Goal: Task Accomplishment & Management: Manage account settings

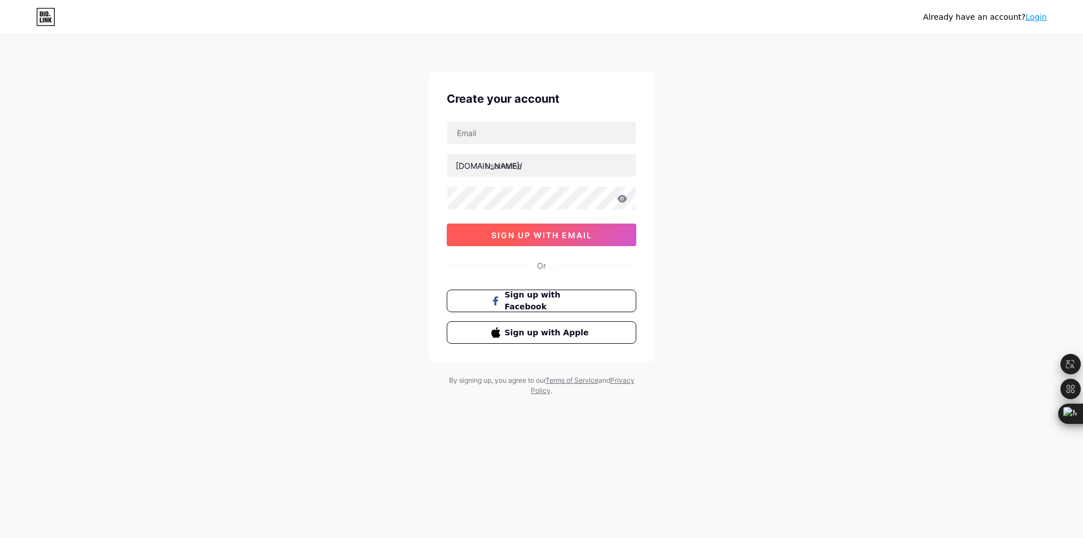
click at [583, 234] on span "sign up with email" at bounding box center [541, 235] width 101 height 10
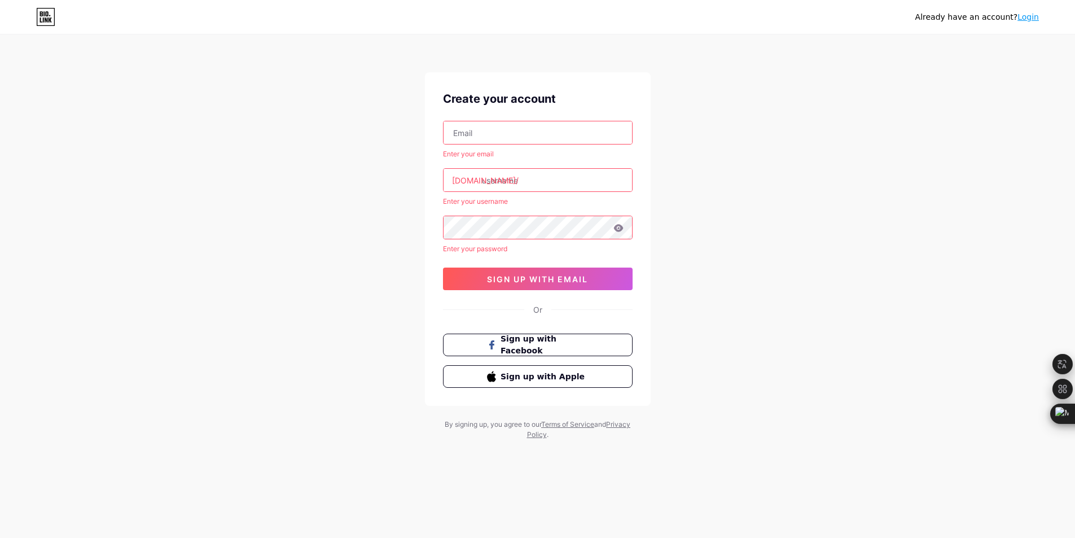
click at [481, 139] on input "text" at bounding box center [537, 132] width 188 height 23
type input "[EMAIL_ADDRESS][DOMAIN_NAME]"
click at [514, 181] on input "text" at bounding box center [541, 180] width 188 height 23
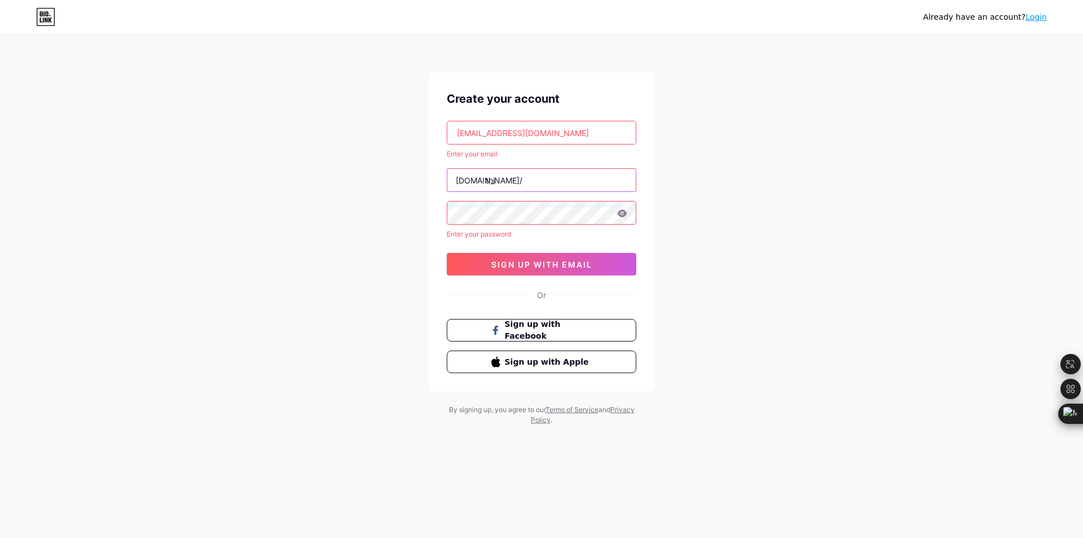
type input "thi"
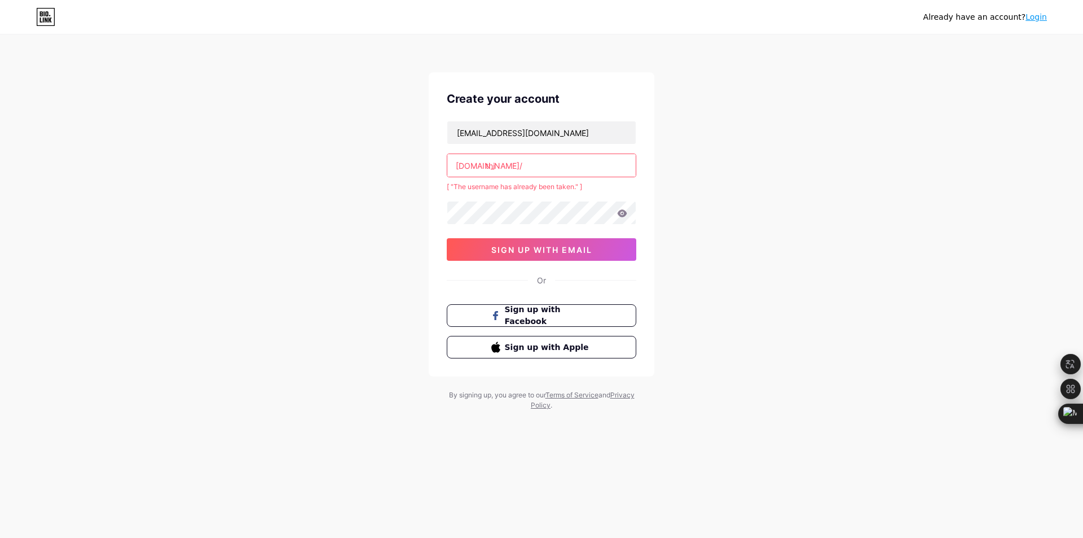
click at [525, 167] on input "thi" at bounding box center [541, 165] width 188 height 23
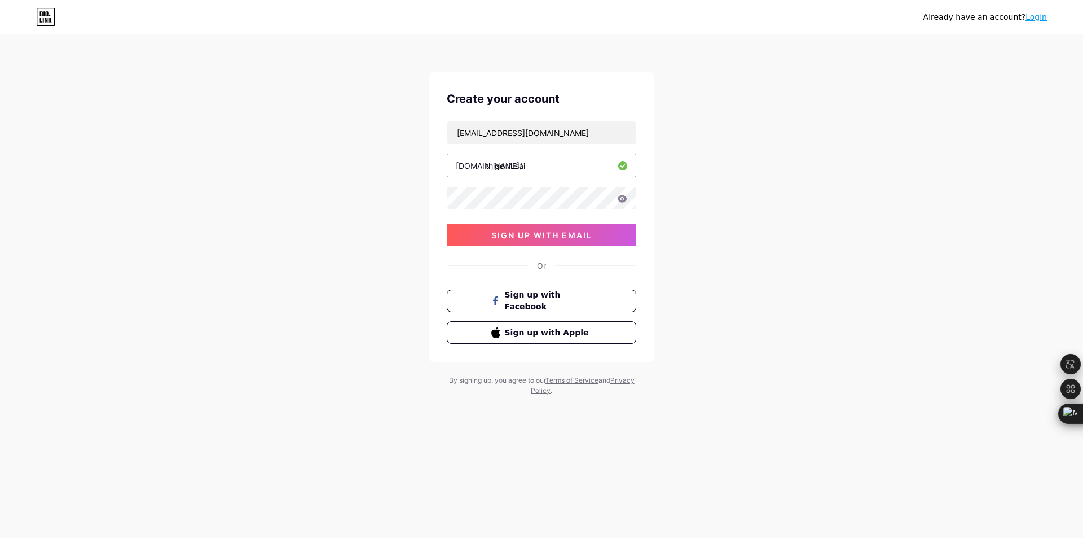
type input "thigeniusai"
click at [626, 199] on icon at bounding box center [623, 198] width 10 height 7
click at [618, 200] on icon at bounding box center [623, 198] width 10 height 7
click at [620, 201] on icon at bounding box center [623, 198] width 10 height 7
click at [618, 199] on icon at bounding box center [622, 199] width 10 height 8
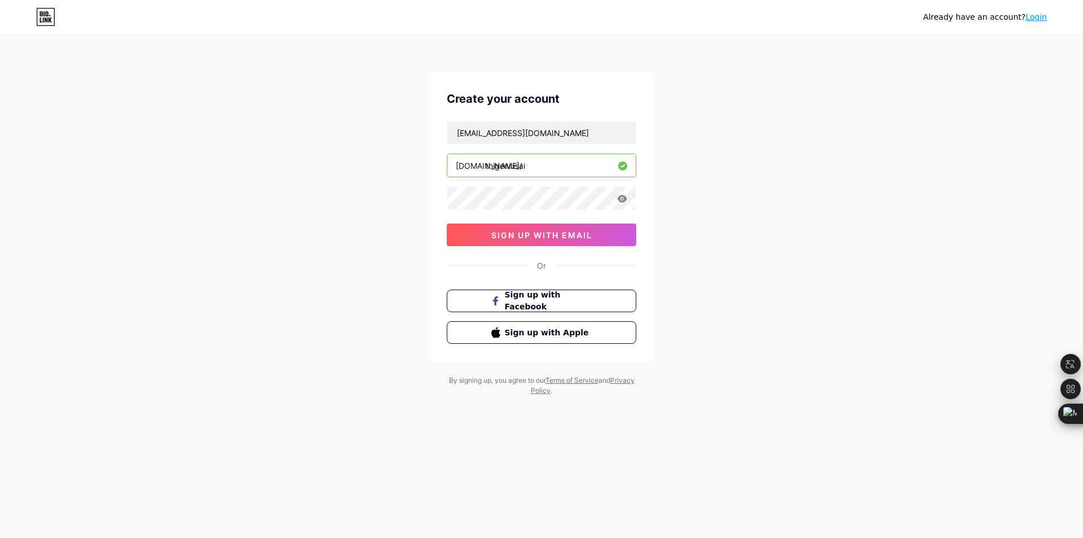
click at [622, 199] on icon at bounding box center [622, 199] width 10 height 8
click at [620, 199] on icon at bounding box center [623, 198] width 10 height 7
click at [549, 236] on span "sign up with email" at bounding box center [541, 235] width 101 height 10
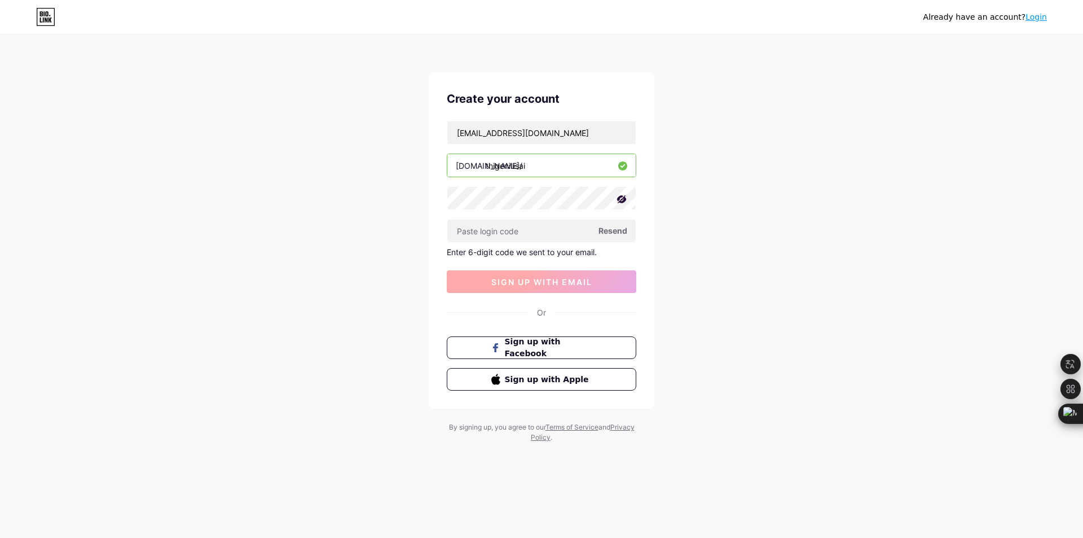
click at [549, 236] on input "text" at bounding box center [541, 230] width 188 height 23
click at [489, 234] on input "text" at bounding box center [541, 230] width 188 height 23
drag, startPoint x: 489, startPoint y: 234, endPoint x: 742, endPoint y: 109, distance: 281.8
type input "959100"
click at [522, 279] on span "sign up with email" at bounding box center [541, 282] width 101 height 10
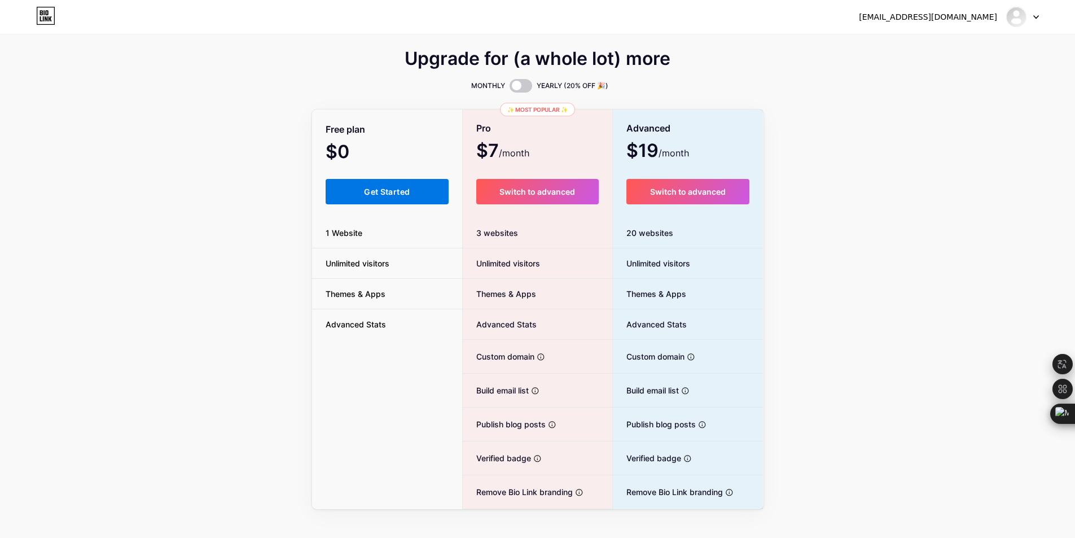
click at [402, 195] on span "Get Started" at bounding box center [387, 192] width 46 height 10
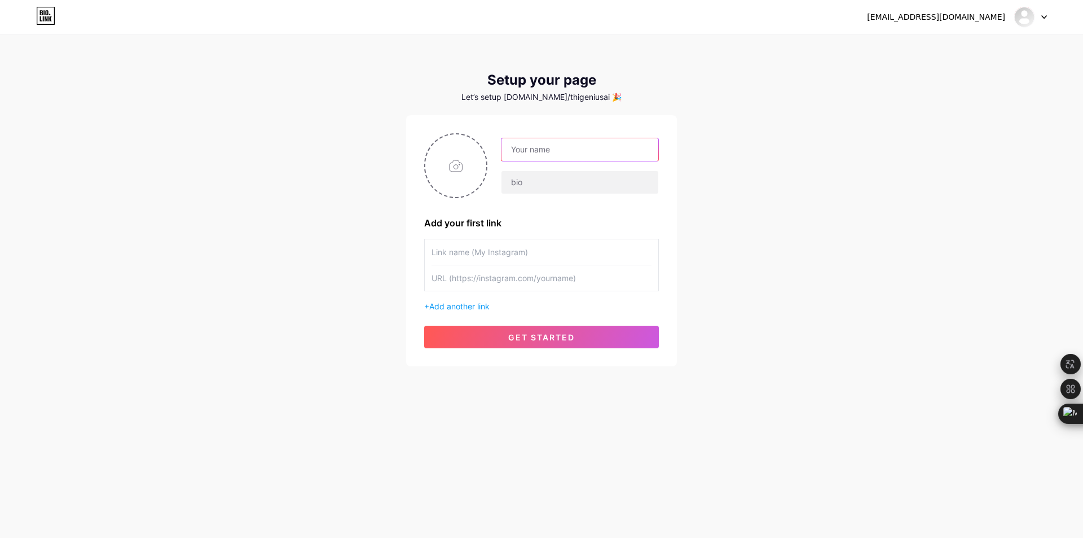
click at [525, 153] on input "text" at bounding box center [579, 149] width 157 height 23
click at [770, 218] on div "[EMAIL_ADDRESS][DOMAIN_NAME] Dashboard Logout Setup your page Let’s setup [DOMA…" at bounding box center [541, 201] width 1083 height 402
click at [461, 168] on input "file" at bounding box center [455, 165] width 61 height 63
type input "C:\fakepath\z6721064445049_fd26b93f36aab9ecc3e9a64c3776cade.jpg"
drag, startPoint x: 537, startPoint y: 153, endPoint x: 543, endPoint y: 162, distance: 10.2
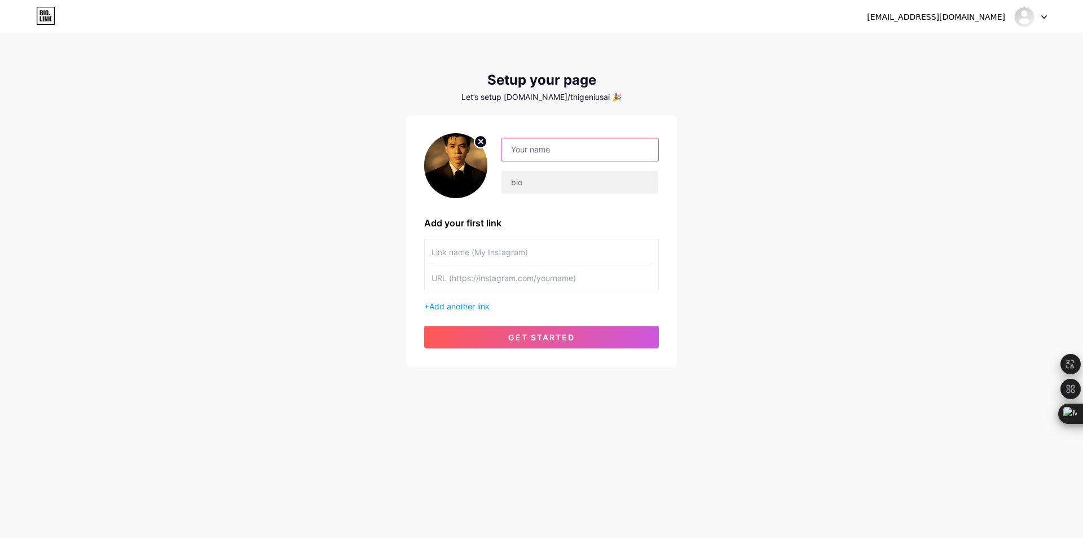
click at [537, 153] on input "text" at bounding box center [579, 149] width 157 height 23
click at [759, 212] on div "[EMAIL_ADDRESS][DOMAIN_NAME] Dashboard Logout Setup your page Let’s setup [DOMA…" at bounding box center [541, 201] width 1083 height 402
click at [519, 180] on input "text" at bounding box center [579, 182] width 157 height 23
paste input "Chia sẻ mẹo AI & [PERSON_NAME] nội [PERSON_NAME] giúp bạn [PERSON_NAME] việc th…"
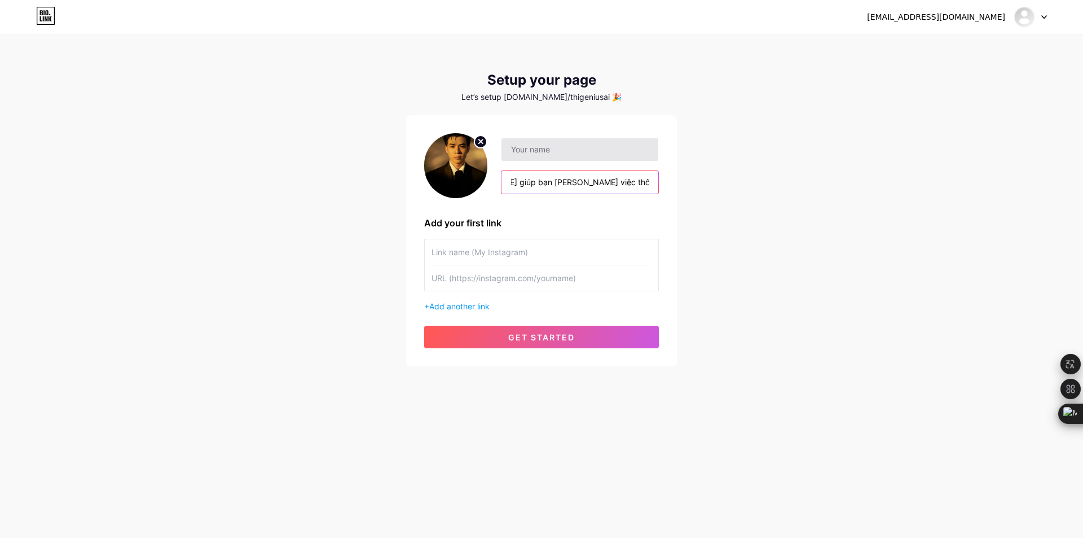
type input "Chia sẻ mẹo AI & [PERSON_NAME] nội [PERSON_NAME] giúp bạn [PERSON_NAME] việc th…"
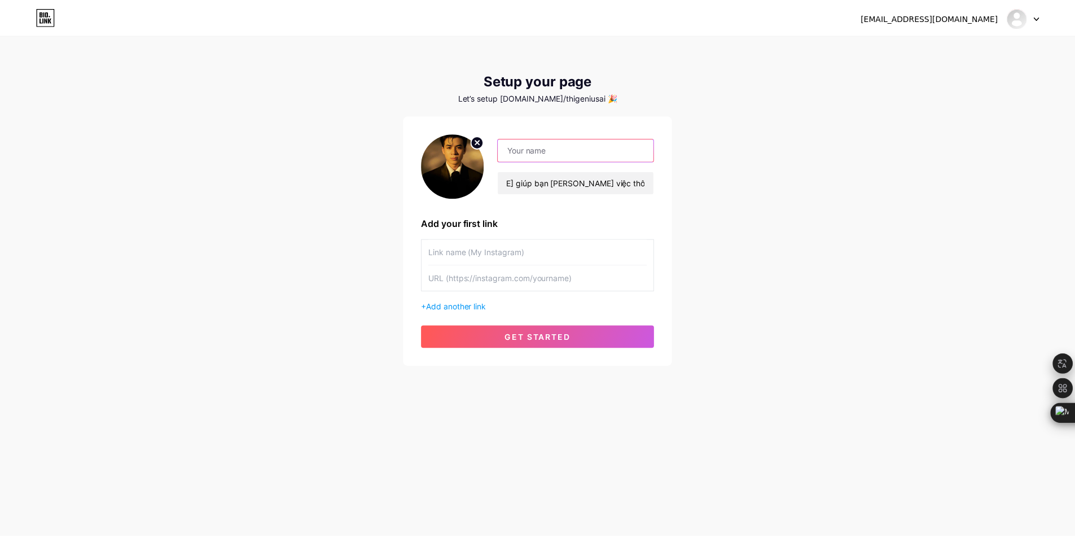
scroll to position [0, 0]
click at [528, 152] on input "text" at bounding box center [579, 149] width 157 height 23
type input "ThiGenius"
drag, startPoint x: 444, startPoint y: 253, endPoint x: 466, endPoint y: 270, distance: 28.1
click at [445, 253] on input "text" at bounding box center [541, 251] width 220 height 25
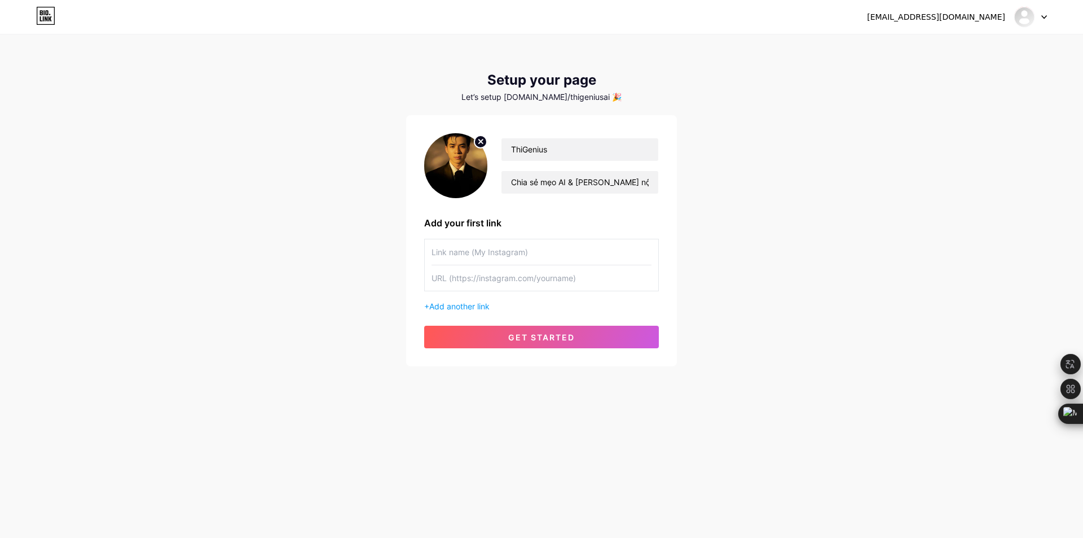
click at [478, 256] on input "text" at bounding box center [541, 251] width 220 height 25
paste input "[URL][DOMAIN_NAME]"
type input "[URL][DOMAIN_NAME]"
click at [494, 278] on input "text" at bounding box center [541, 277] width 220 height 25
drag, startPoint x: 571, startPoint y: 253, endPoint x: 390, endPoint y: 253, distance: 180.5
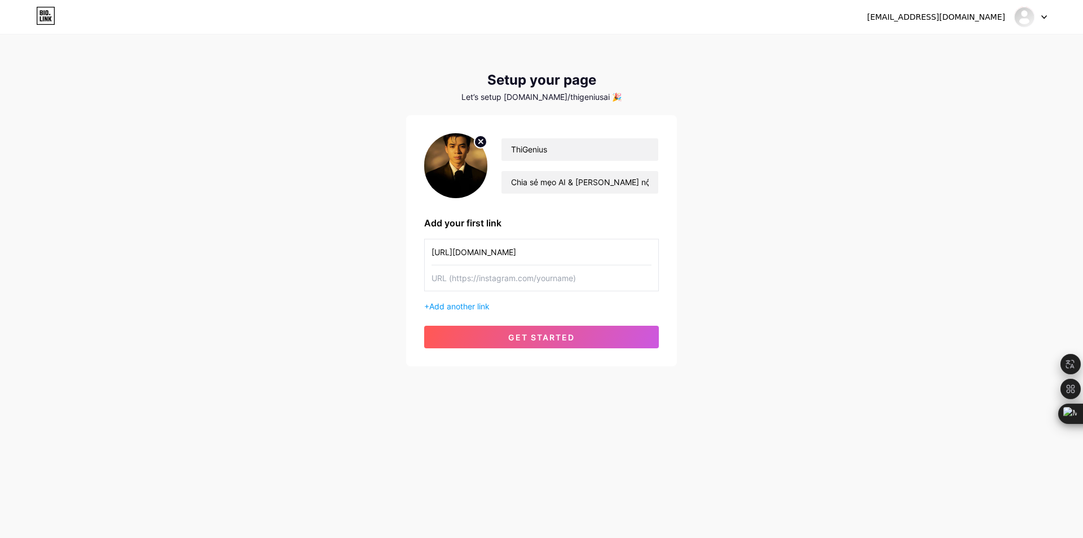
click at [390, 253] on div "[EMAIL_ADDRESS][DOMAIN_NAME] Dashboard Logout Setup your page Let’s setup [DOMA…" at bounding box center [541, 201] width 1083 height 402
click at [448, 280] on input "text" at bounding box center [541, 277] width 220 height 25
paste input "[URL][DOMAIN_NAME]"
type input "[URL][DOMAIN_NAME]"
drag, startPoint x: 609, startPoint y: 252, endPoint x: 323, endPoint y: 266, distance: 286.9
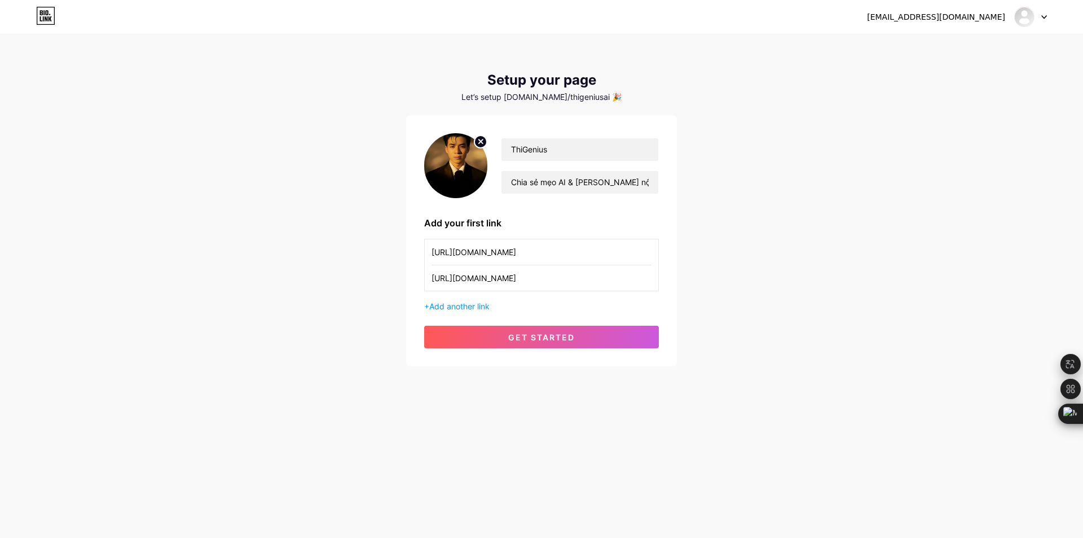
click at [323, 265] on div "[EMAIL_ADDRESS][DOMAIN_NAME] Dashboard Logout Setup your page Let’s setup [DOMA…" at bounding box center [541, 201] width 1083 height 402
click at [465, 252] on input "text" at bounding box center [541, 251] width 220 height 25
paste input "Thi Genius AI"
type input "Thi Genius AI"
click at [739, 275] on div "[EMAIL_ADDRESS][DOMAIN_NAME] Dashboard Logout Setup your page Let’s setup [DOMA…" at bounding box center [541, 201] width 1083 height 402
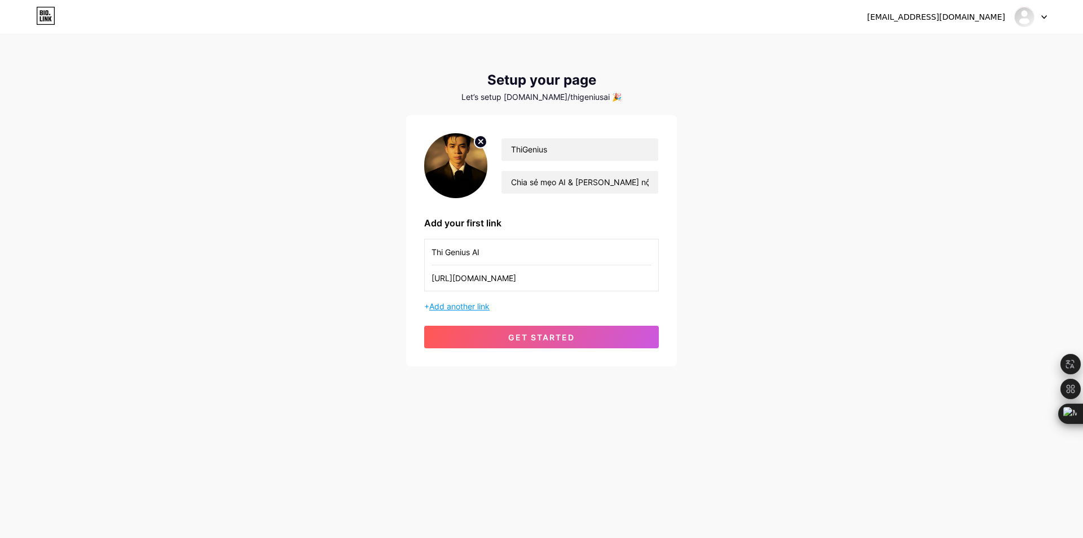
click at [478, 306] on span "Add another link" at bounding box center [459, 306] width 60 height 10
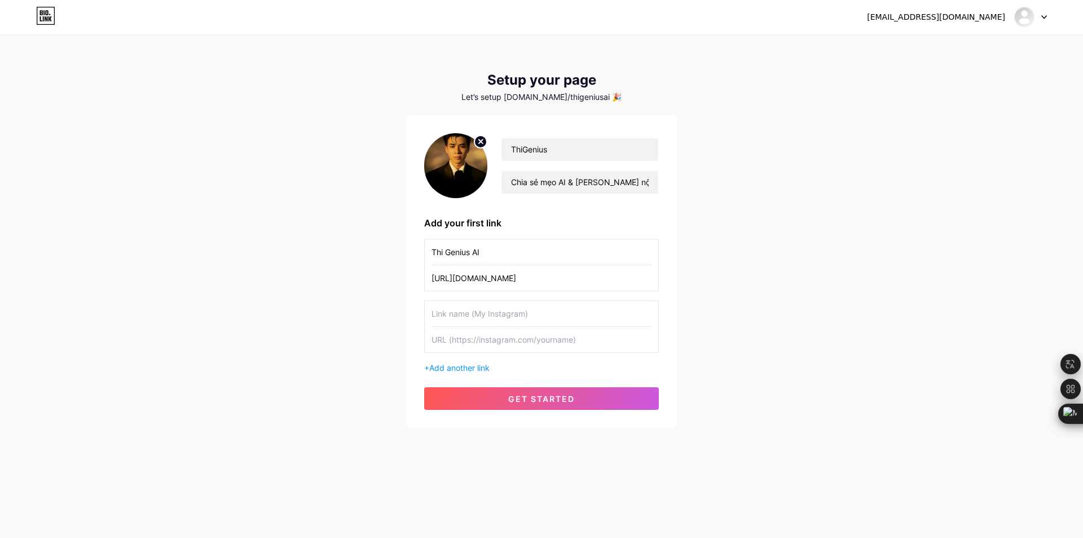
click at [496, 312] on input "text" at bounding box center [541, 313] width 220 height 25
click at [459, 343] on input "text" at bounding box center [541, 339] width 220 height 25
paste input "[URL][DOMAIN_NAME]"
type input "[URL][DOMAIN_NAME]"
click at [453, 312] on input "text" at bounding box center [541, 313] width 220 height 25
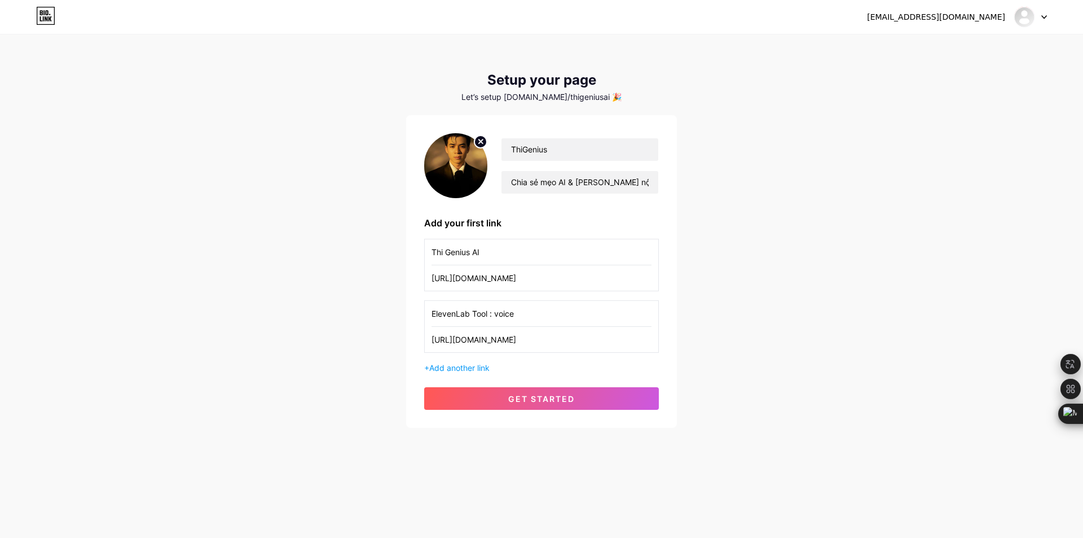
type input "ElevenLab Tool : voice"
click at [510, 397] on span "get started" at bounding box center [541, 399] width 67 height 10
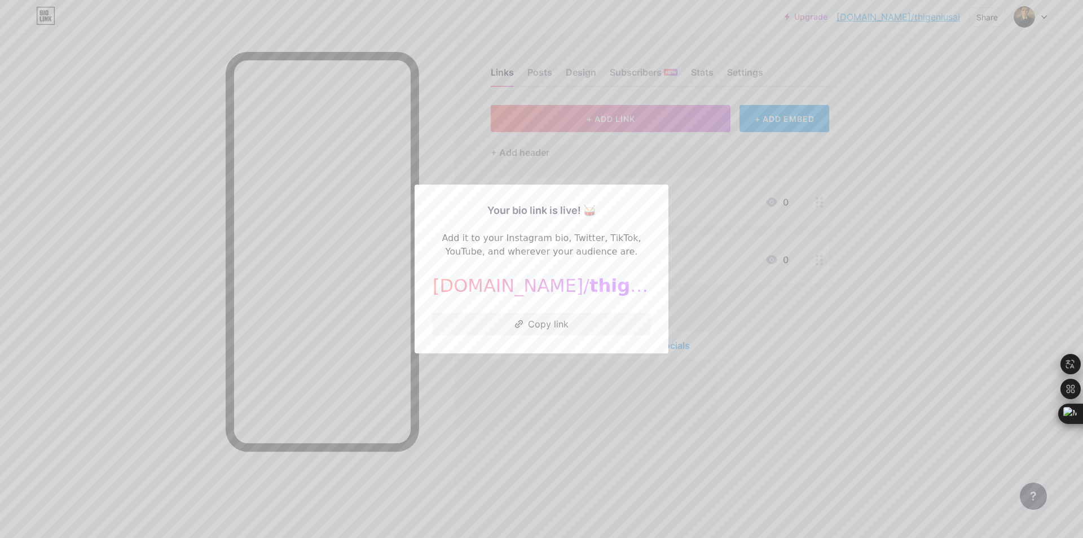
click at [537, 378] on div at bounding box center [541, 269] width 1083 height 538
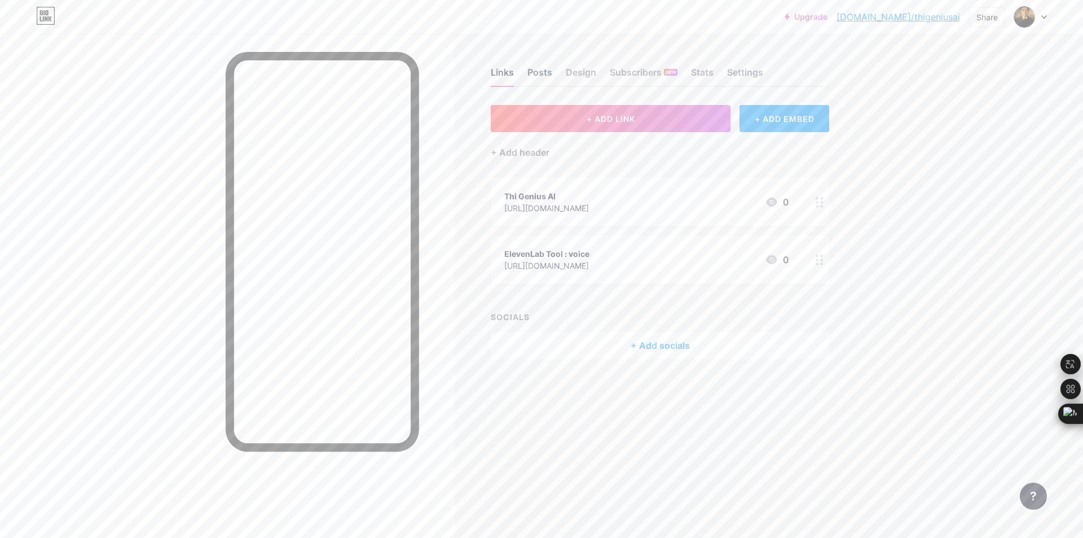
click at [546, 73] on div "Posts" at bounding box center [539, 75] width 25 height 20
click at [584, 71] on div "Design" at bounding box center [581, 75] width 30 height 20
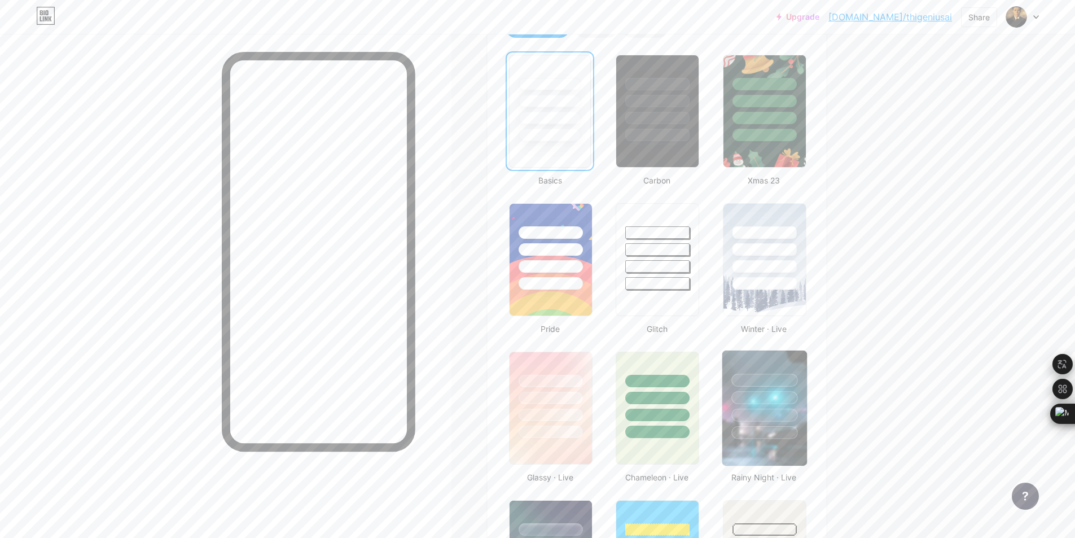
scroll to position [395, 0]
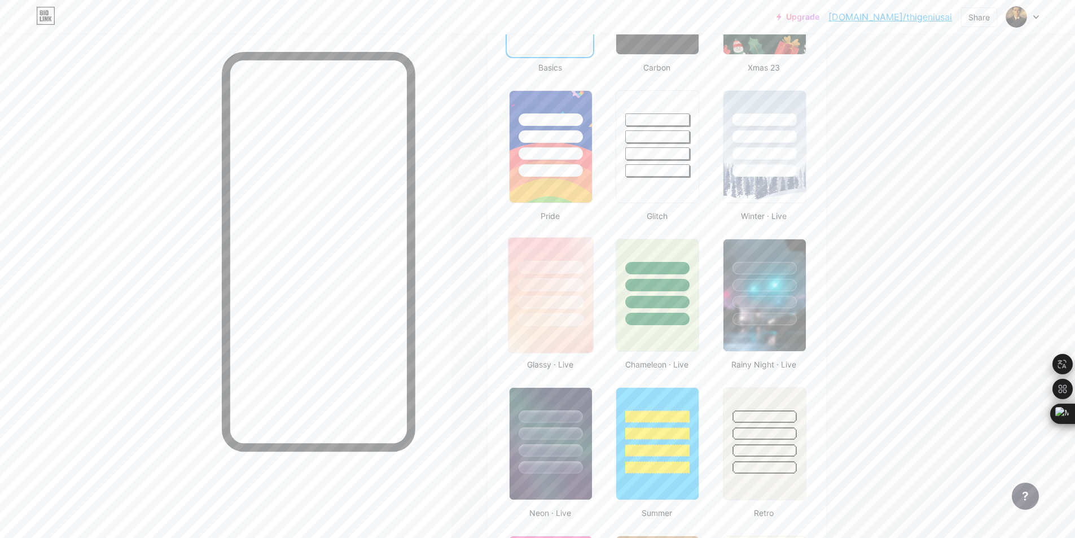
click at [573, 256] on div at bounding box center [550, 281] width 85 height 89
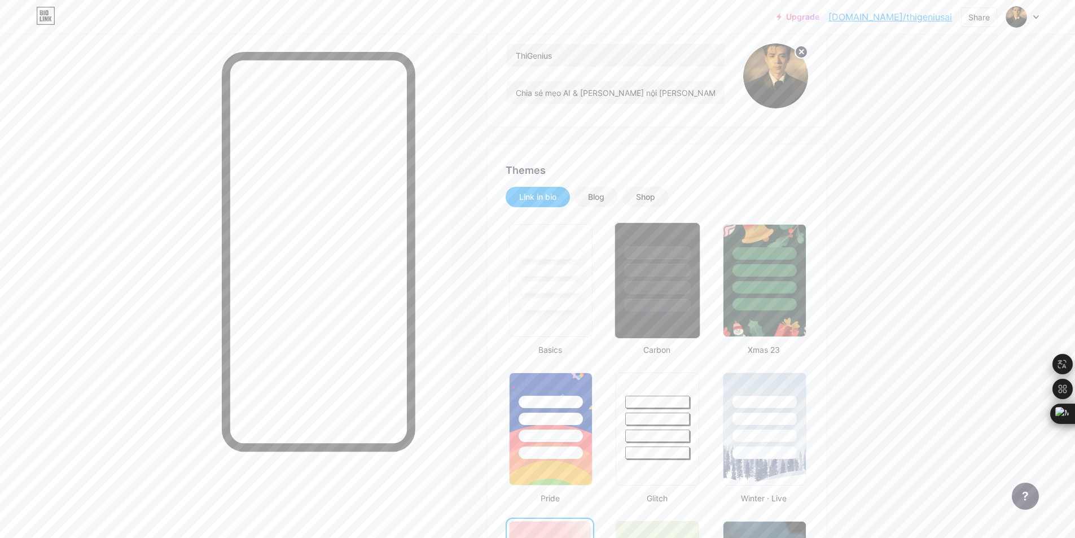
scroll to position [56, 0]
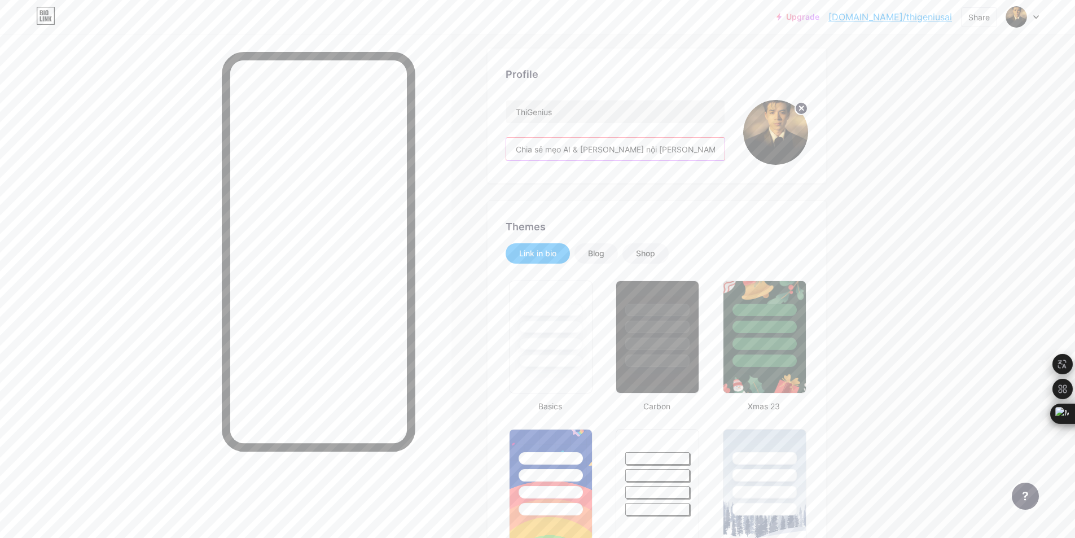
click at [679, 149] on input "Chia sẻ mẹo AI & [PERSON_NAME] nội [PERSON_NAME] giúp bạn [PERSON_NAME] việc th…" at bounding box center [615, 149] width 218 height 23
drag, startPoint x: 723, startPoint y: 147, endPoint x: 513, endPoint y: 146, distance: 210.4
click at [513, 146] on input "Chia sẻ mẹo AI & [PERSON_NAME] nội [PERSON_NAME] giúp bạn [PERSON_NAME] việc th…" at bounding box center [615, 149] width 218 height 23
click at [525, 151] on input "Chia sẻ mẹo AI & [PERSON_NAME] nội [PERSON_NAME] giúp bạn [PERSON_NAME] việc th…" at bounding box center [615, 149] width 218 height 23
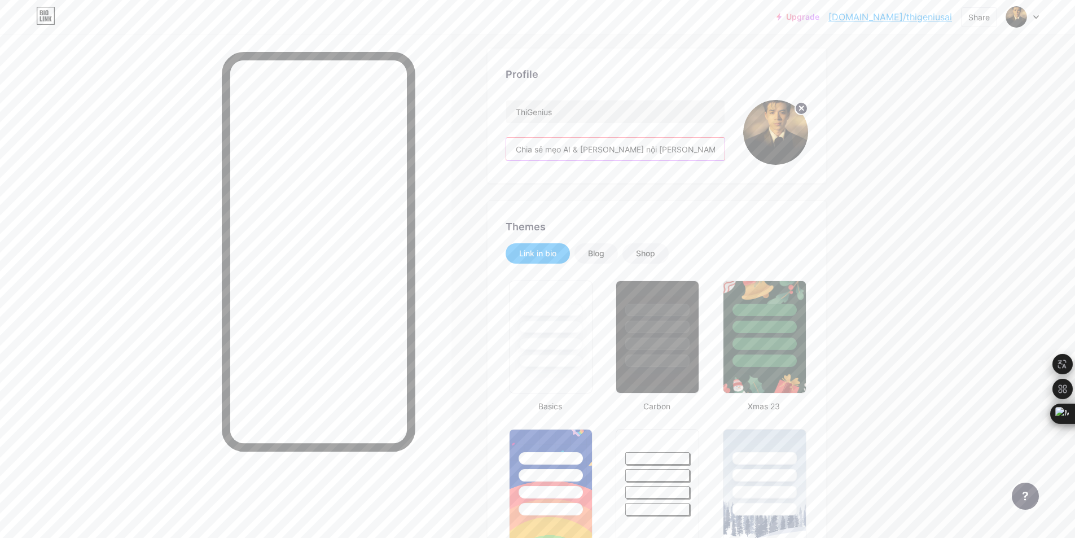
scroll to position [0, 139]
drag, startPoint x: 521, startPoint y: 148, endPoint x: 806, endPoint y: 165, distance: 285.9
click at [806, 165] on div "Profile [PERSON_NAME] sẻ mẹo AI & [PERSON_NAME] nội [PERSON_NAME] giúp bạn [PER…" at bounding box center [656, 116] width 338 height 134
paste input "Sharing AI tips & content creation hacks to help you work smarter"
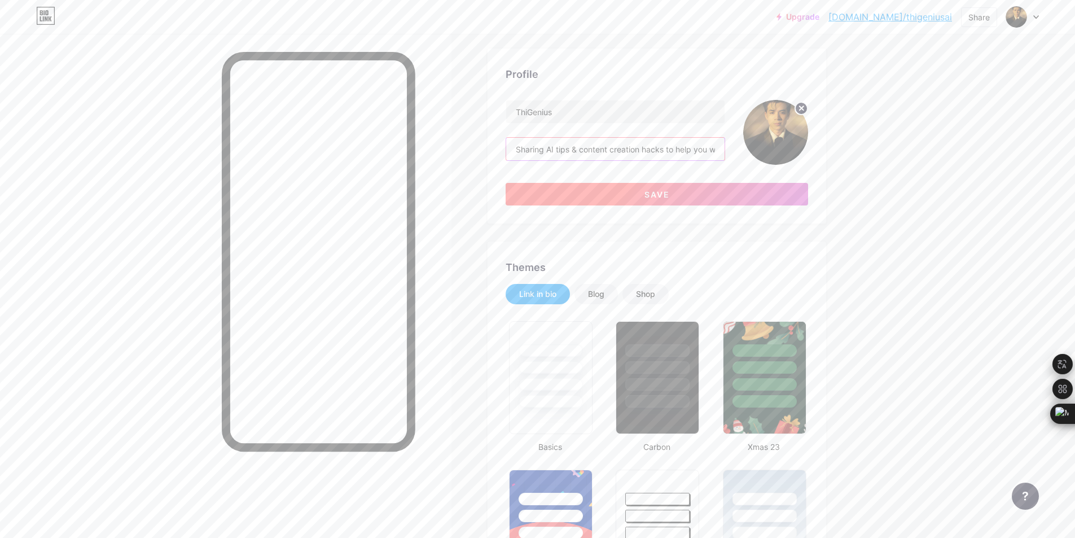
scroll to position [0, 124]
type input "Sharing AI tips & content creation hacks to help you work smarter ✨ | Affiliate…"
click at [706, 196] on button "Save" at bounding box center [656, 194] width 302 height 23
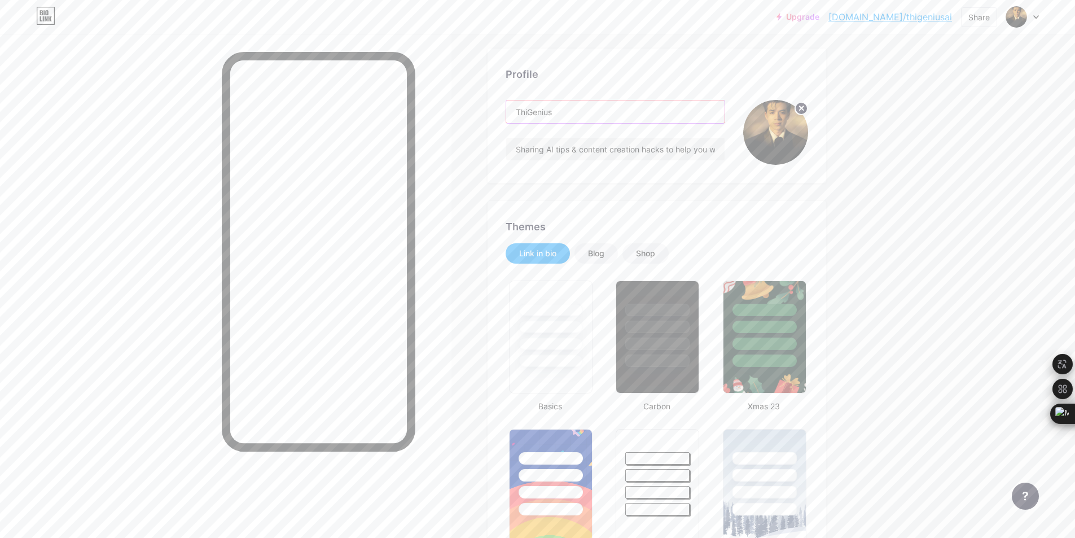
click at [576, 113] on input "ThiGenius" at bounding box center [615, 111] width 218 height 23
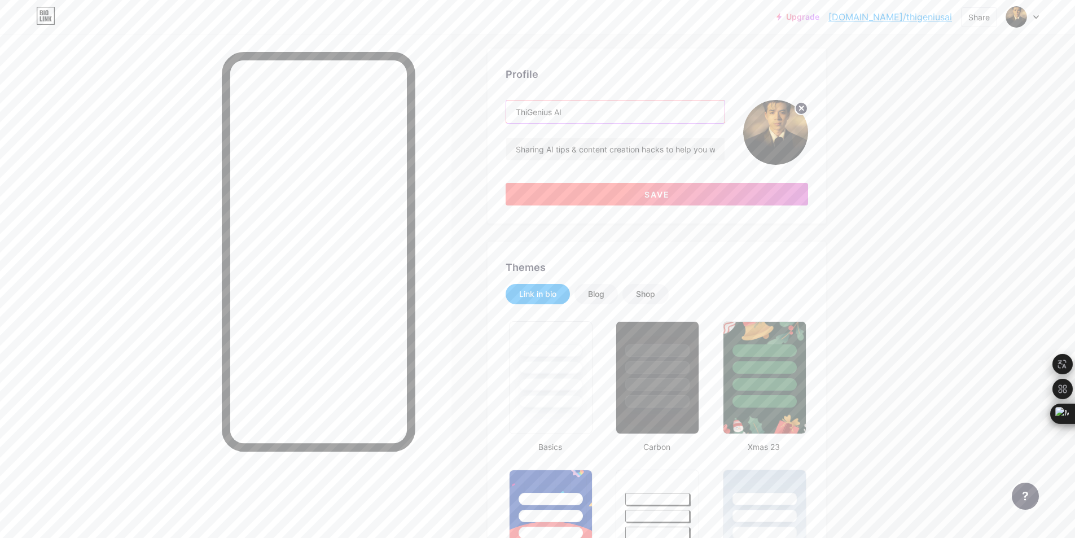
type input "ThiGenius AI"
click at [620, 195] on button "Save" at bounding box center [656, 194] width 302 height 23
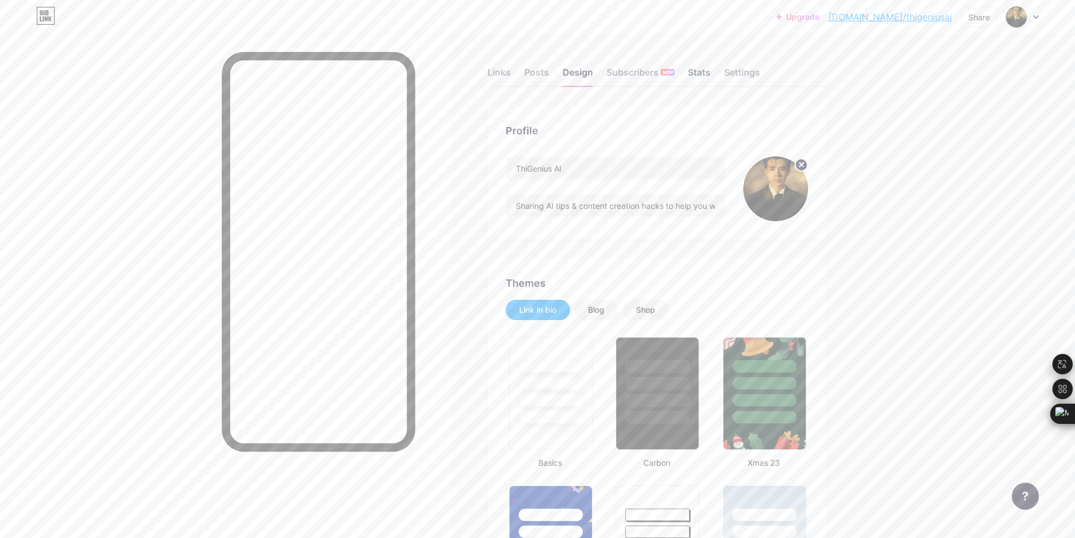
click at [707, 72] on div "Stats" at bounding box center [699, 75] width 23 height 20
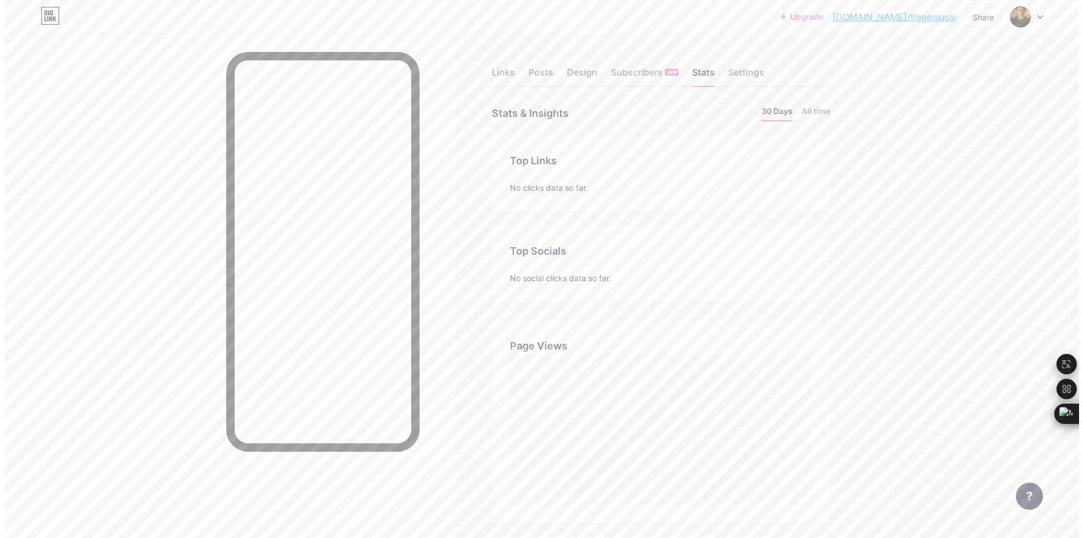
scroll to position [538, 1075]
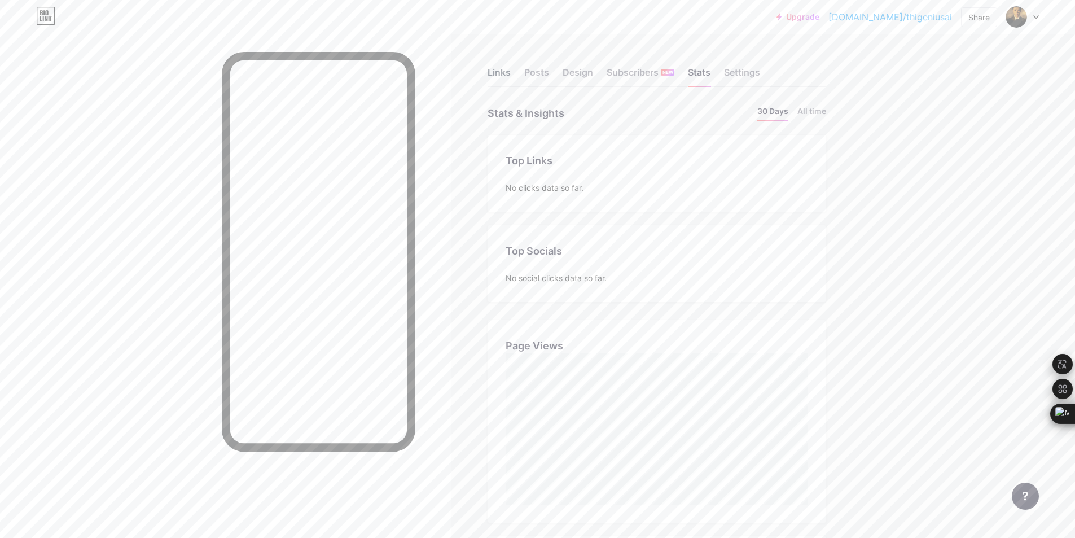
click at [503, 74] on div "Links" at bounding box center [498, 75] width 23 height 20
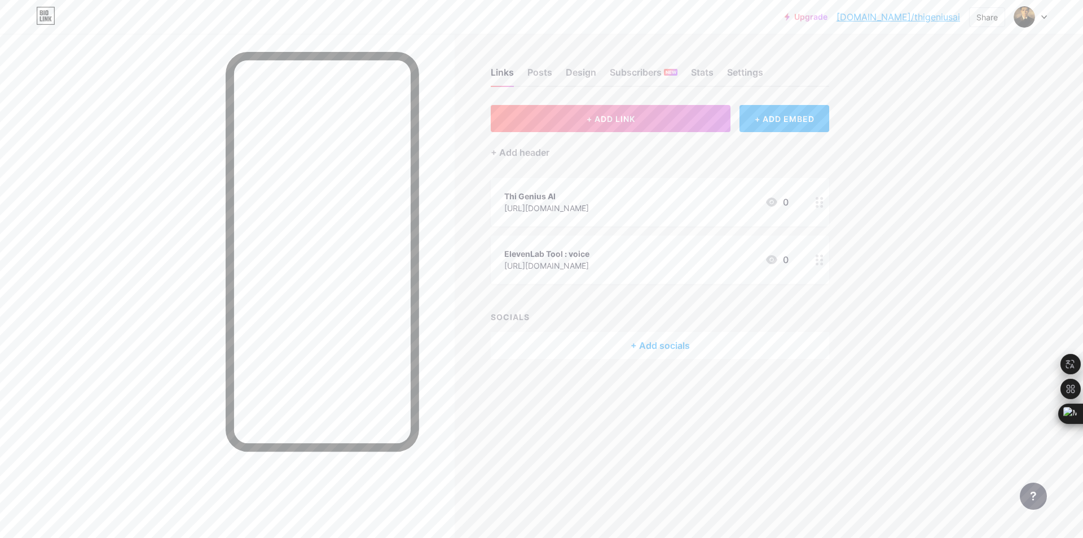
click at [579, 251] on div "ElevenLab Tool : voice" at bounding box center [546, 254] width 85 height 12
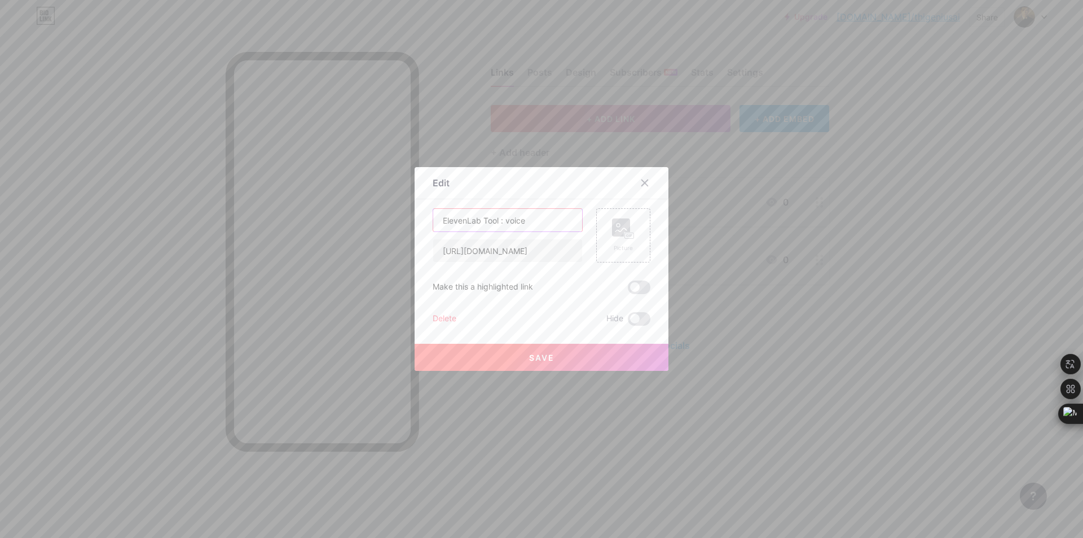
click at [538, 222] on input "ElevenLab Tool : voice" at bounding box center [507, 220] width 149 height 23
click at [642, 180] on icon at bounding box center [644, 182] width 9 height 9
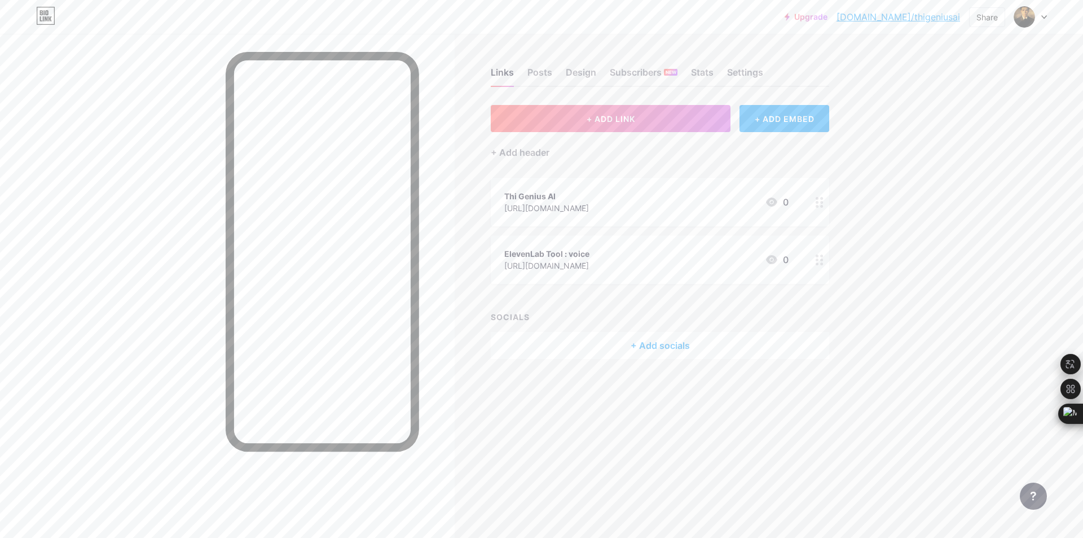
click at [658, 342] on div "+ Add socials" at bounding box center [660, 345] width 338 height 27
click at [645, 95] on div at bounding box center [645, 100] width 20 height 20
click at [570, 195] on div "Thi Genius AI" at bounding box center [546, 196] width 85 height 12
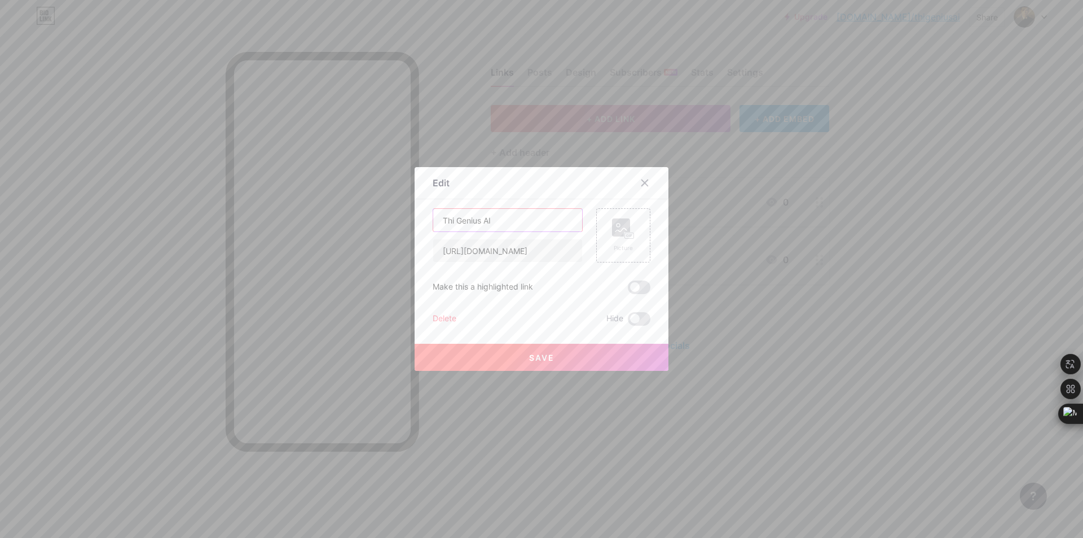
click at [510, 222] on input "Thi Genius AI" at bounding box center [507, 220] width 149 height 23
drag, startPoint x: 566, startPoint y: 251, endPoint x: 368, endPoint y: 254, distance: 198.6
click at [366, 254] on div "Edit Content YouTube Play YouTube video without leaving your page. ADD Vimeo Pl…" at bounding box center [541, 269] width 1083 height 538
type input "ius_official/"
drag, startPoint x: 423, startPoint y: 246, endPoint x: 336, endPoint y: 249, distance: 87.5
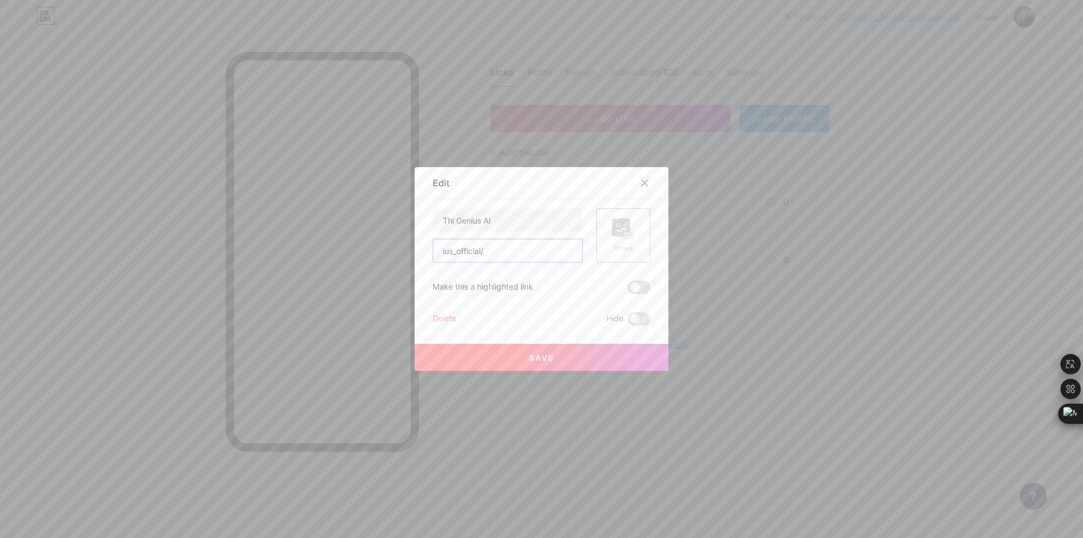
click at [337, 249] on div "Edit Content YouTube Play YouTube video without leaving your page. ADD Vimeo Pl…" at bounding box center [541, 269] width 1083 height 538
paste input "[URL][DOMAIN_NAME]"
type input "[URL][DOMAIN_NAME]"
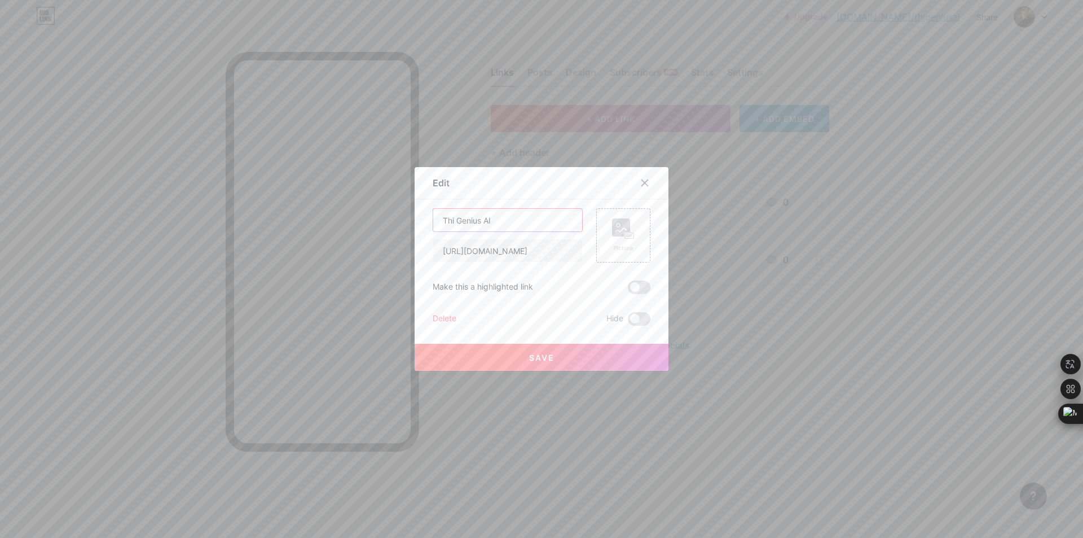
click at [468, 219] on input "Thi Genius AI" at bounding box center [507, 220] width 149 height 23
drag, startPoint x: 493, startPoint y: 221, endPoint x: 385, endPoint y: 218, distance: 107.8
click at [385, 218] on div "Edit Content YouTube Play YouTube video without leaving your page. ADD Vimeo Pl…" at bounding box center [541, 269] width 1083 height 538
paste input "Turn hours of work into minutes — see how automation changes everything."
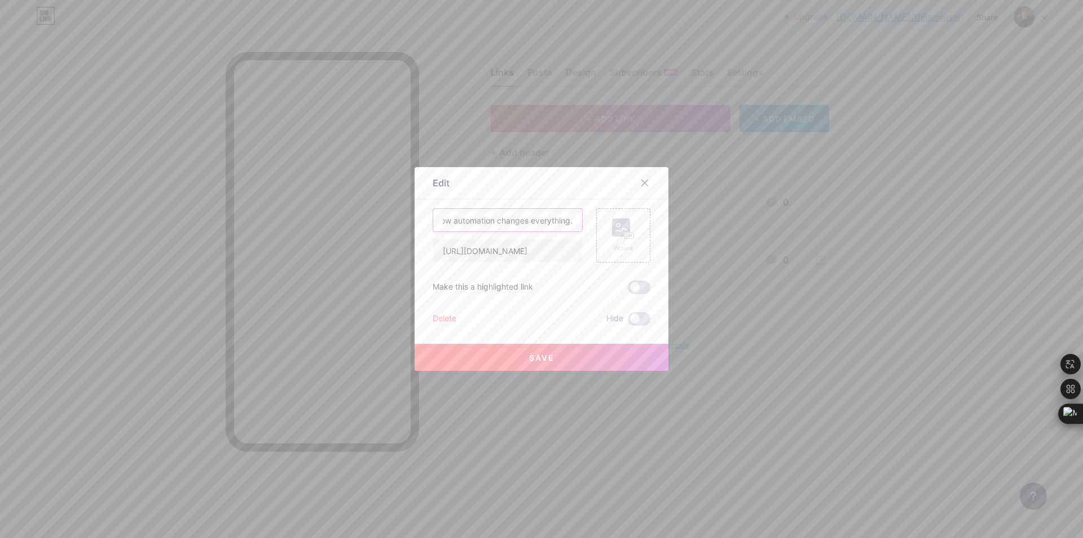
click at [568, 220] on input "MAKE - Turn hours of work into minutes — see how automation changes everything." at bounding box center [507, 220] width 149 height 23
type input "MAKE - Turn hours of work into minutes — see how automation changes everything."
click at [636, 286] on span at bounding box center [639, 287] width 23 height 14
click at [628, 290] on input "checkbox" at bounding box center [628, 290] width 0 height 0
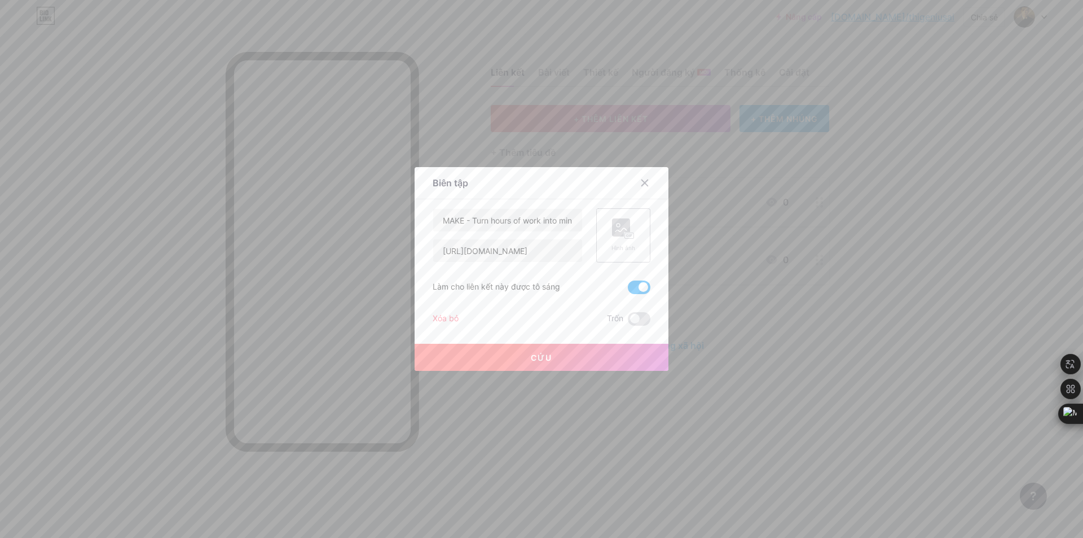
click at [622, 223] on rect at bounding box center [621, 227] width 18 height 18
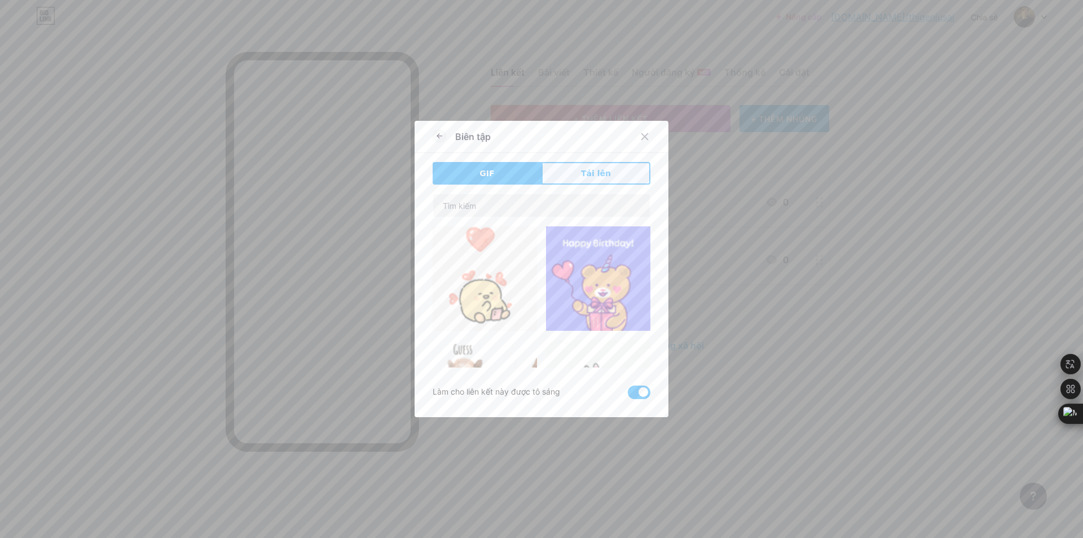
click at [582, 171] on font "Tải lên" at bounding box center [596, 173] width 30 height 9
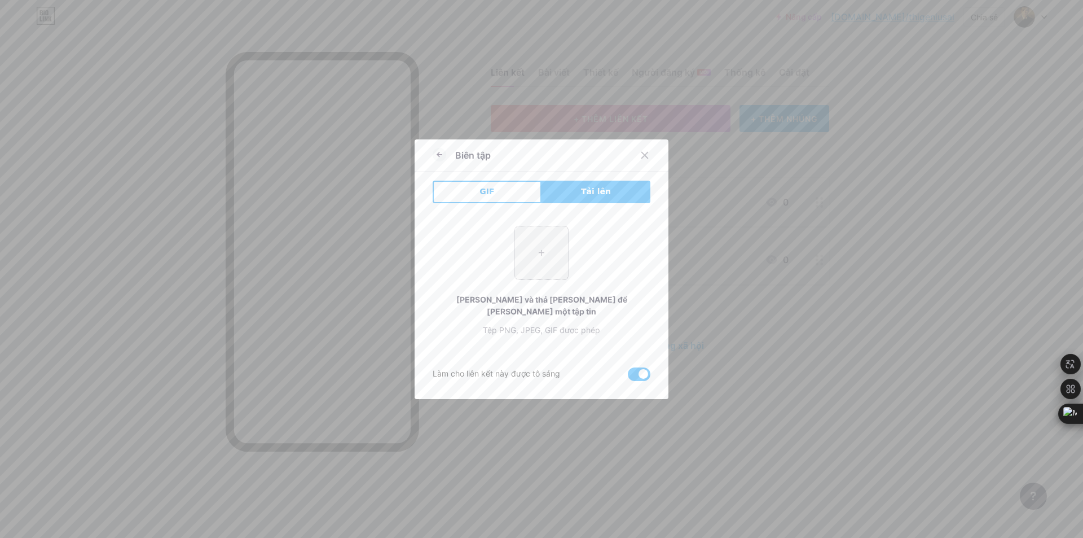
click at [538, 266] on input "file" at bounding box center [541, 252] width 53 height 53
click at [538, 261] on input "file" at bounding box center [541, 252] width 53 height 53
type input "C:\fakepath\images.png"
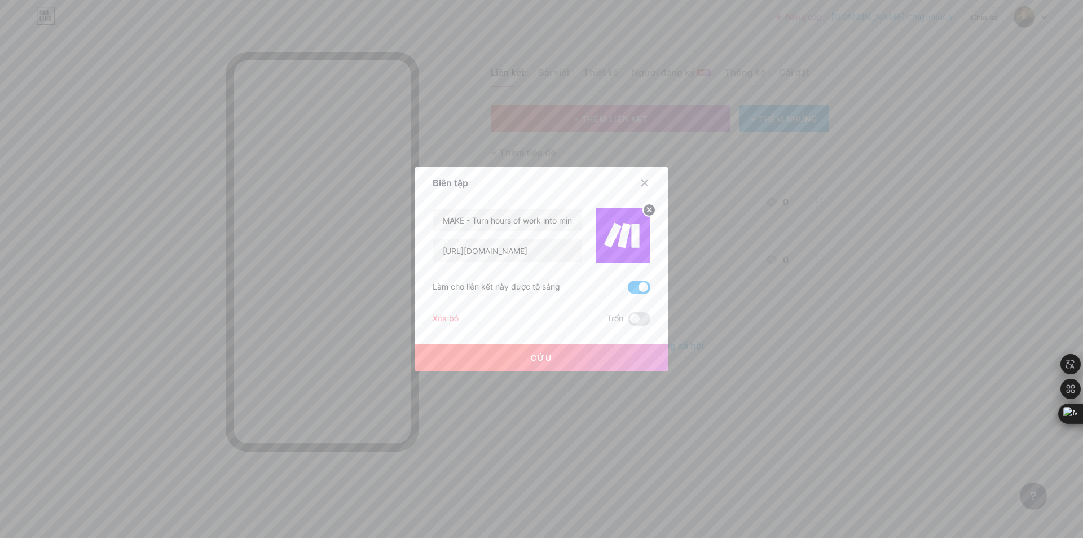
click at [536, 359] on font "Cứu" at bounding box center [541, 358] width 21 height 10
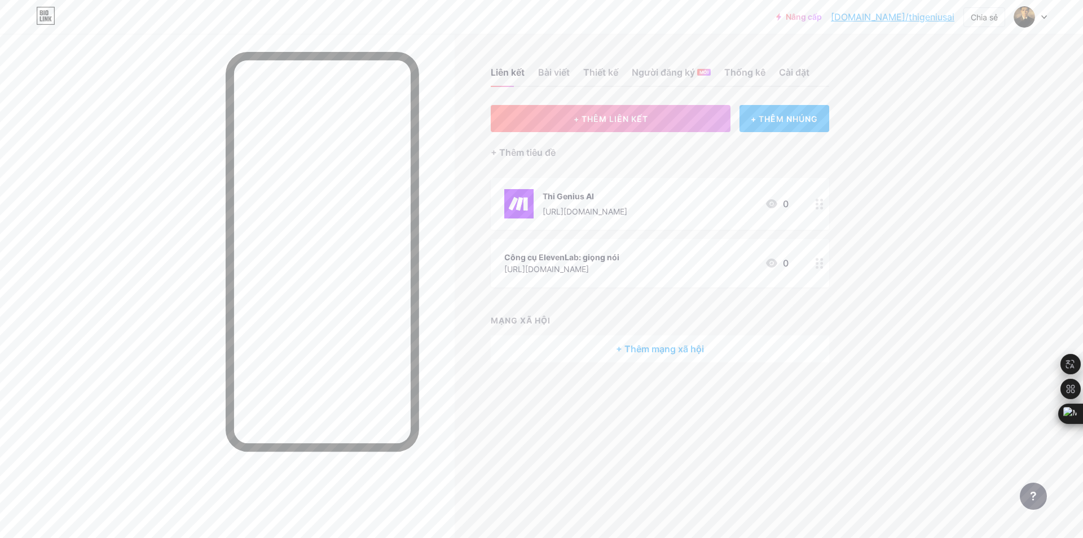
click at [661, 260] on div "Công cụ ElevenLab: giọng nói [URL][DOMAIN_NAME] 0" at bounding box center [646, 263] width 284 height 26
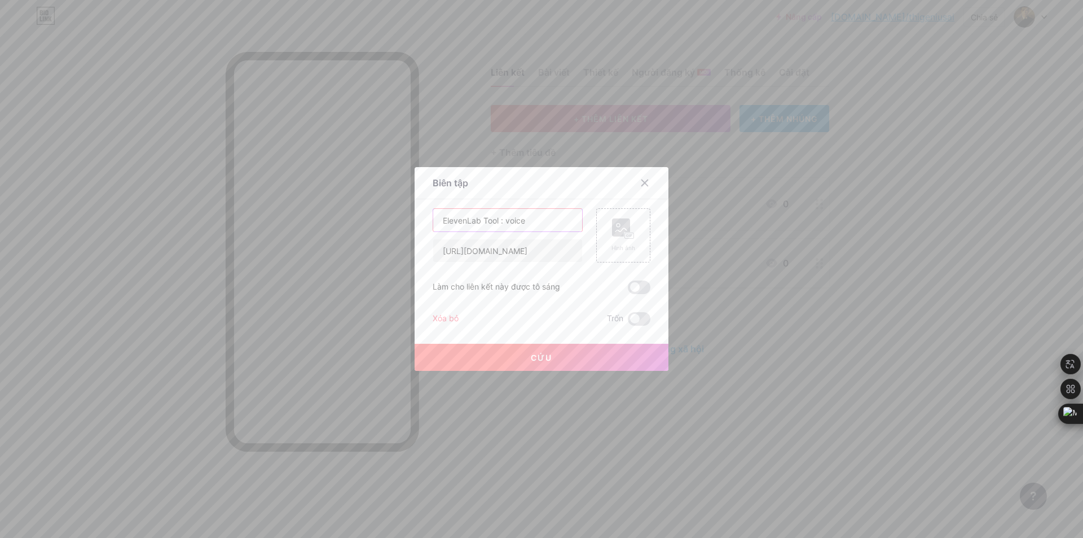
drag, startPoint x: 533, startPoint y: 223, endPoint x: 415, endPoint y: 224, distance: 117.9
click at [415, 224] on div "Biên tập Nội dung YouTube Phát video YouTube mà không cần rời khỏi trang của bạ…" at bounding box center [542, 269] width 254 height 204
click at [534, 221] on input "ElevenLab Tool : voice" at bounding box center [507, 220] width 149 height 23
drag, startPoint x: 528, startPoint y: 219, endPoint x: 479, endPoint y: 225, distance: 48.8
click at [479, 225] on input "ElevenLab Tool : voice" at bounding box center [507, 220] width 149 height 23
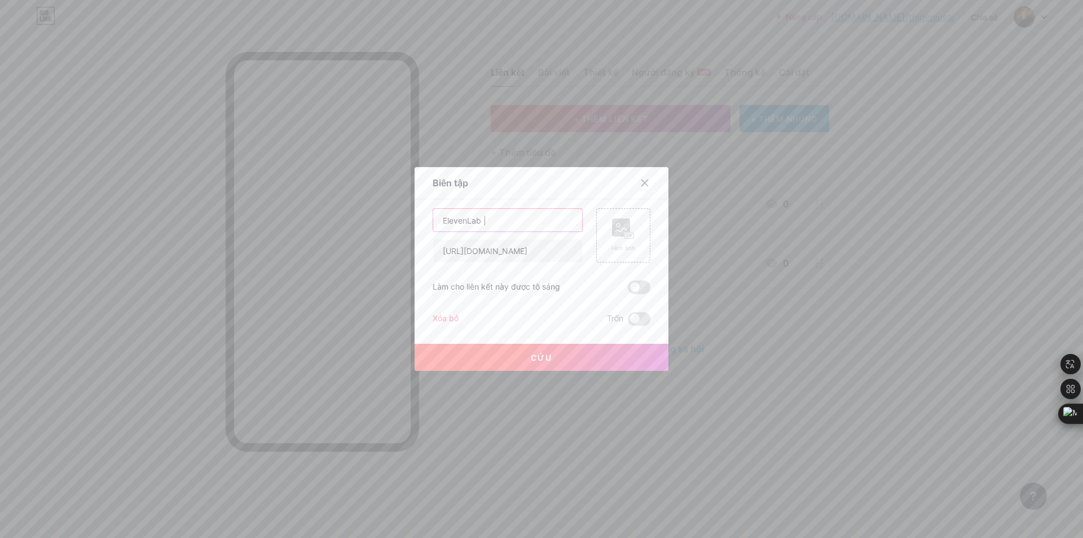
paste input "Make your videos talk like never before — try lifelike AI voices."
type input "ElevenLab | Make your videos talk like never before — try lifelike AI voices."
click at [561, 354] on button "Cứu" at bounding box center [542, 357] width 254 height 27
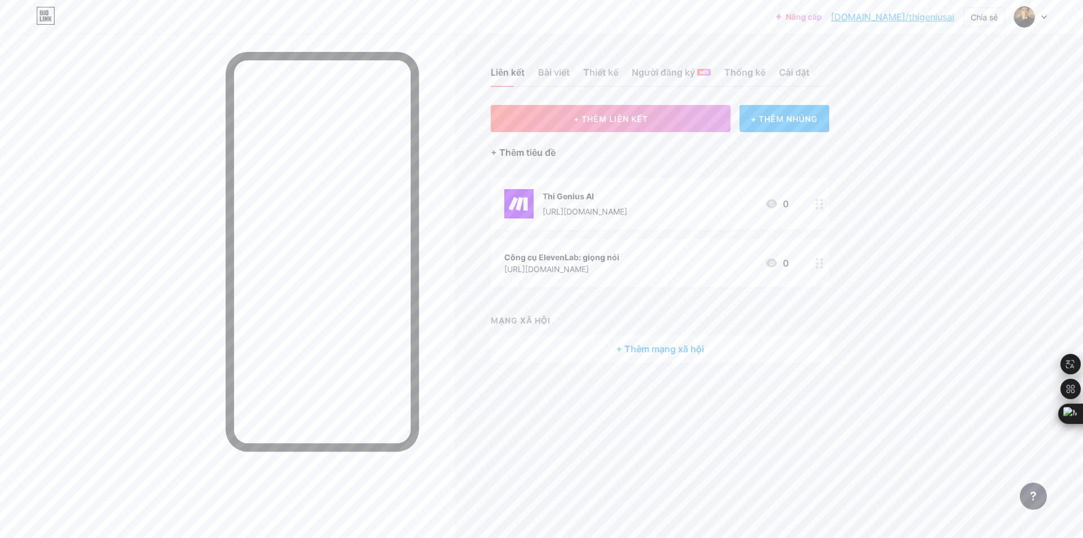
click at [544, 152] on font "+ Thêm tiêu đề" at bounding box center [523, 152] width 65 height 11
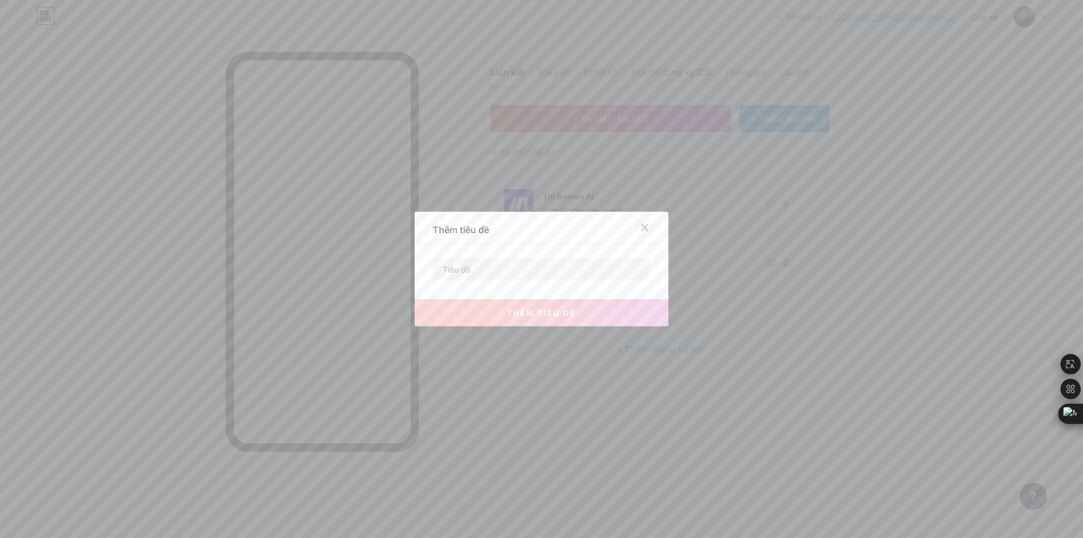
click at [640, 223] on icon at bounding box center [644, 227] width 9 height 9
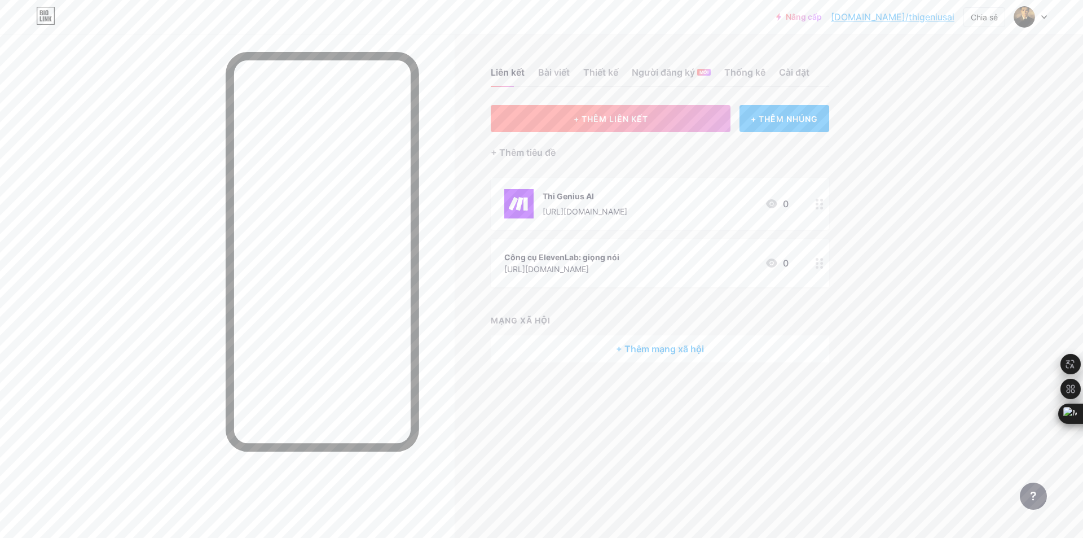
click at [605, 112] on button "+ THÊM LIÊN KẾT" at bounding box center [611, 118] width 240 height 27
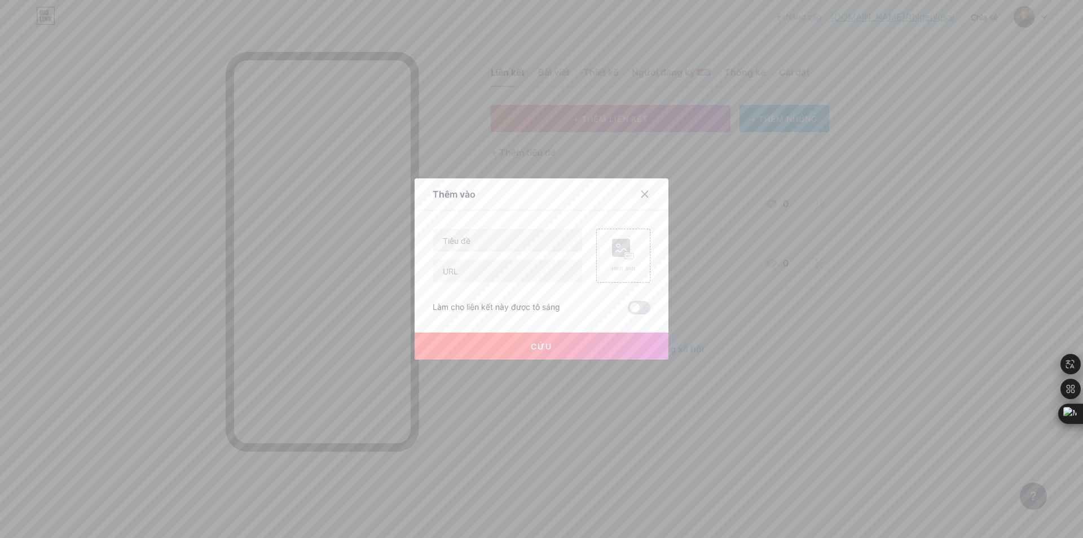
click at [642, 193] on icon at bounding box center [645, 194] width 6 height 6
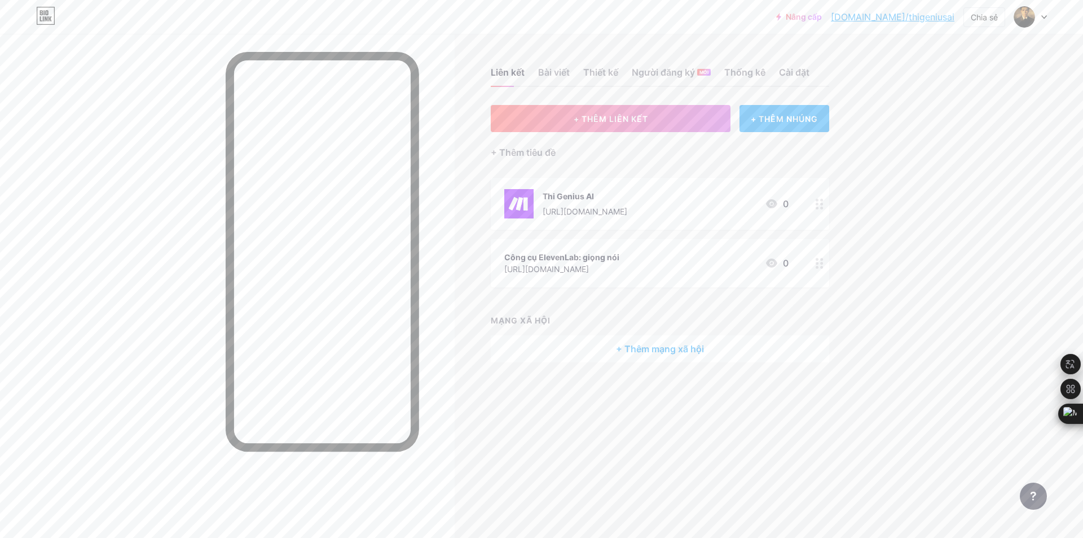
click at [627, 208] on font "[URL][DOMAIN_NAME]" at bounding box center [585, 211] width 85 height 10
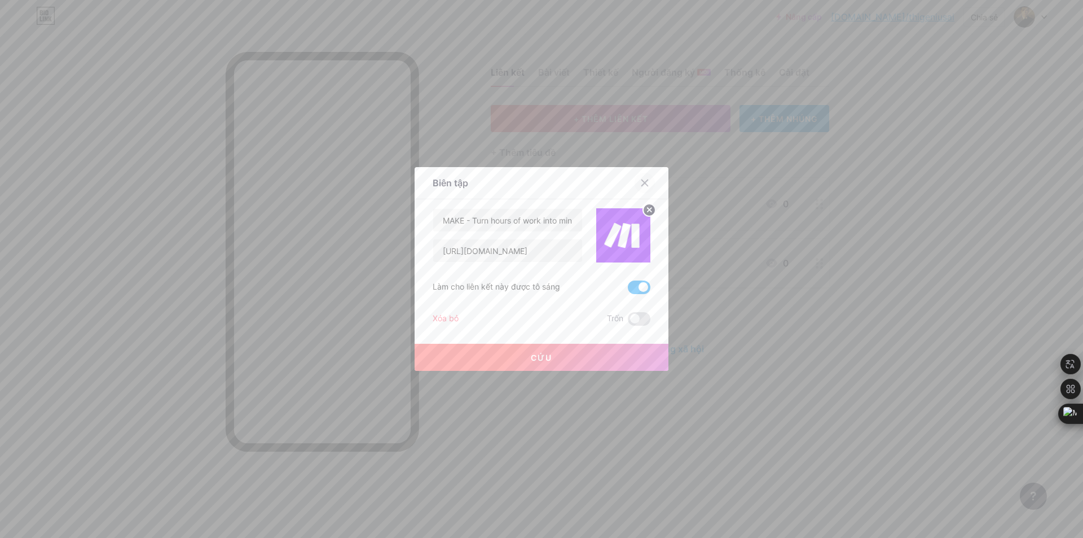
click at [645, 182] on div at bounding box center [645, 183] width 20 height 20
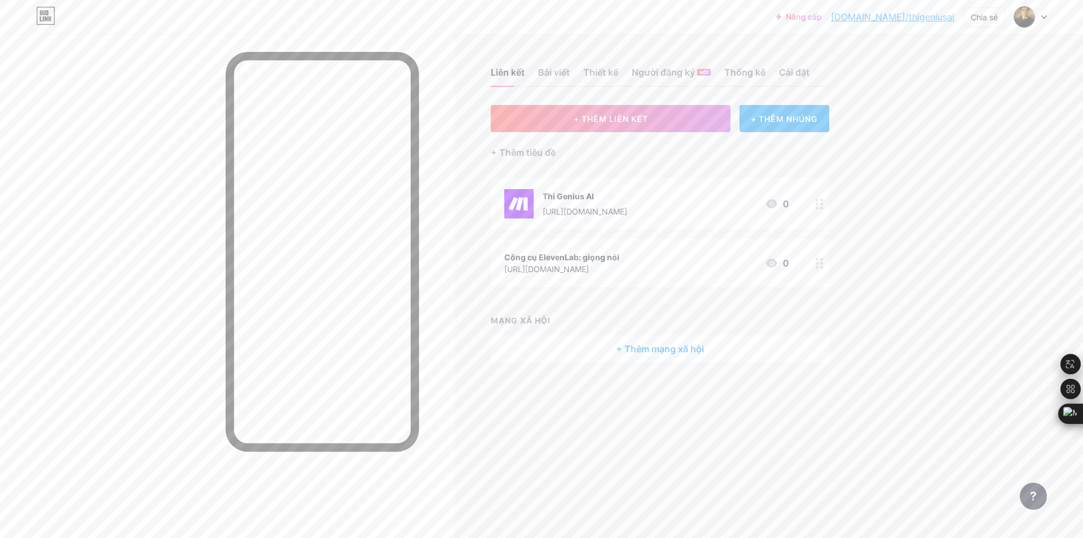
click at [627, 190] on div "Thi Genius AI" at bounding box center [585, 196] width 85 height 12
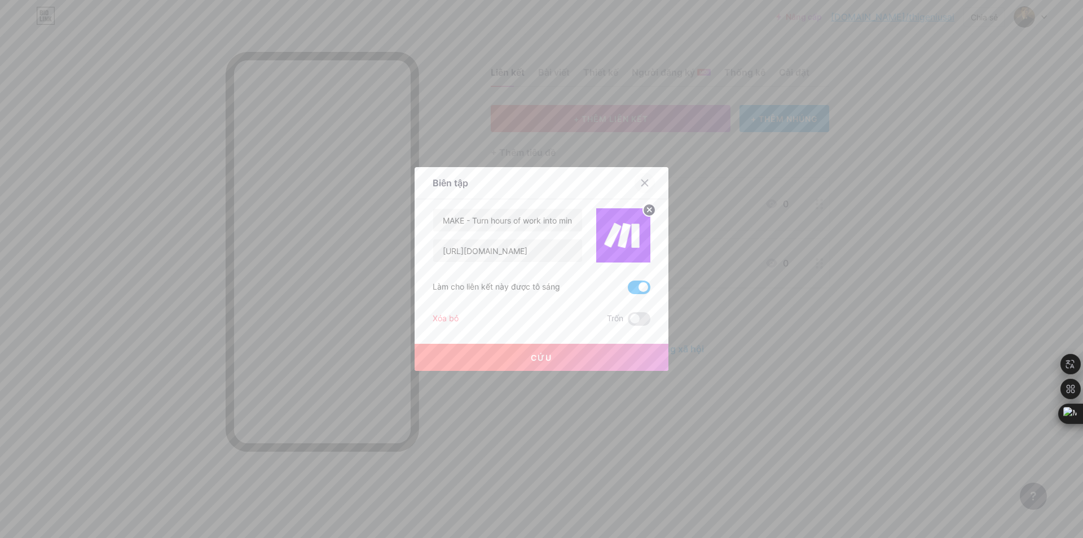
click at [641, 184] on icon at bounding box center [644, 182] width 9 height 9
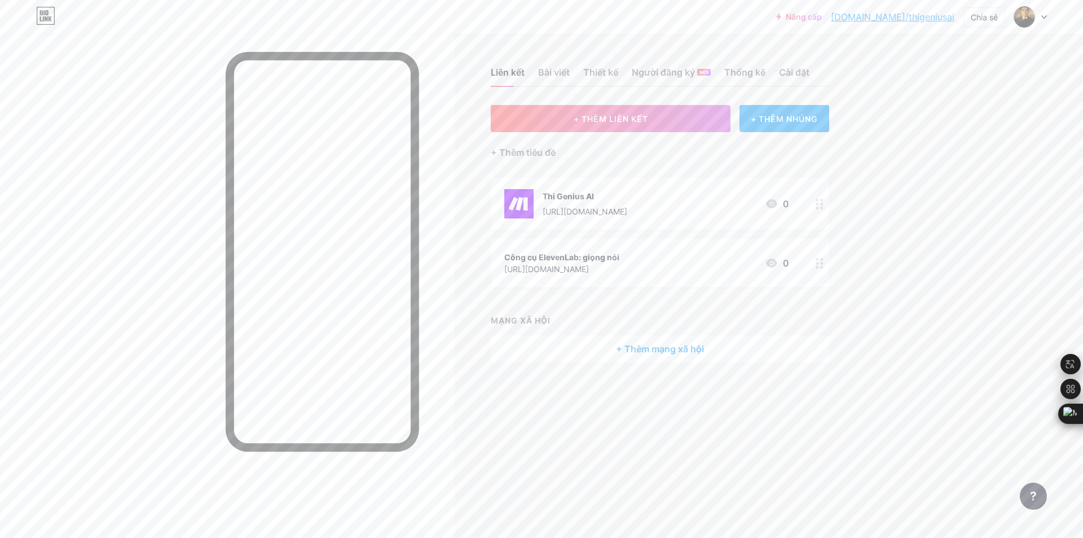
click at [619, 261] on div "Công cụ ElevenLab: giọng nói" at bounding box center [561, 257] width 115 height 12
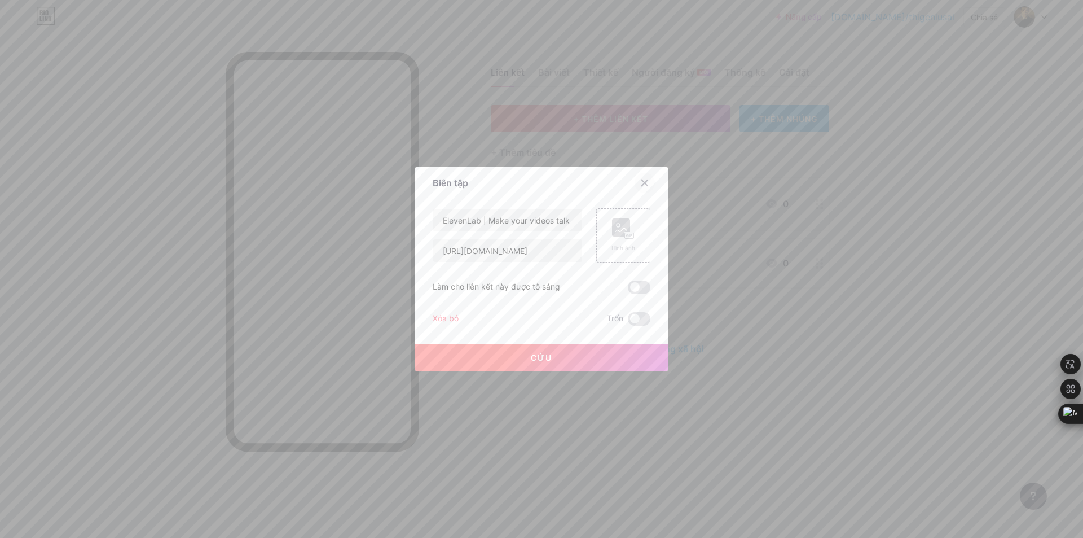
click at [642, 180] on icon at bounding box center [644, 182] width 9 height 9
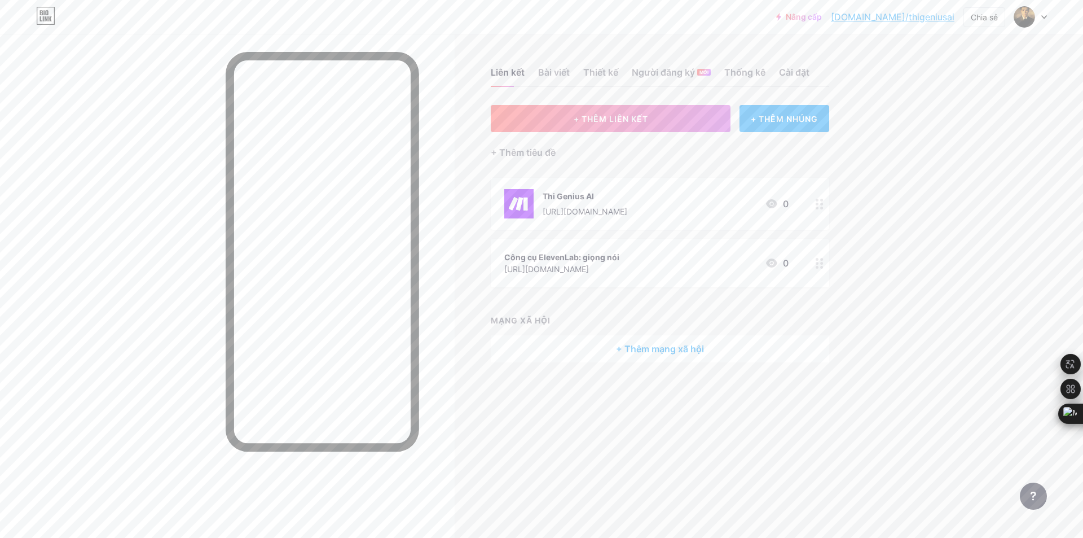
click at [603, 244] on div "Công cụ ElevenLab: giọng nói [URL][DOMAIN_NAME] 0" at bounding box center [660, 263] width 338 height 49
click at [616, 228] on rect at bounding box center [621, 227] width 18 height 18
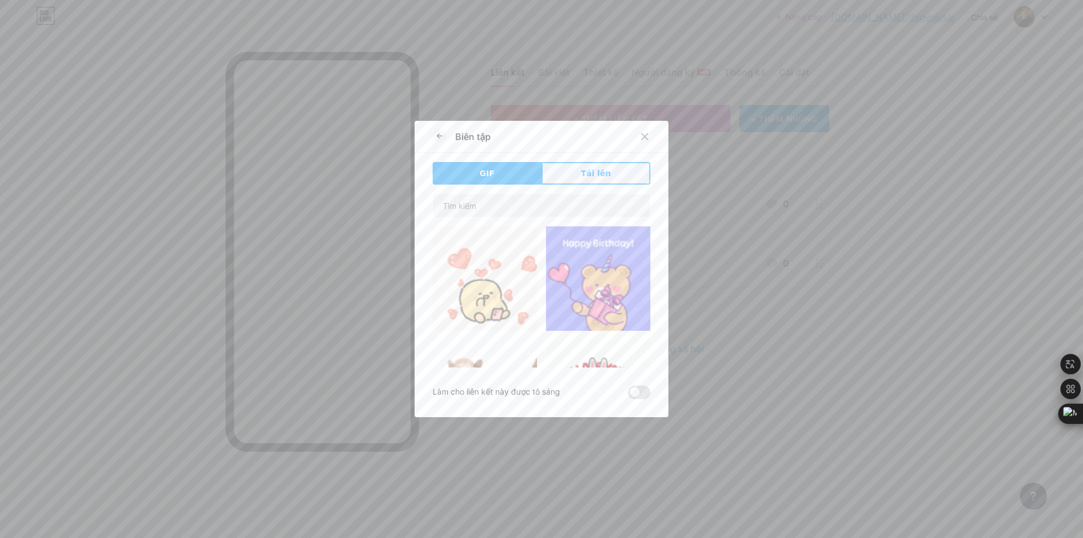
click at [575, 173] on button "Tải lên" at bounding box center [595, 173] width 109 height 23
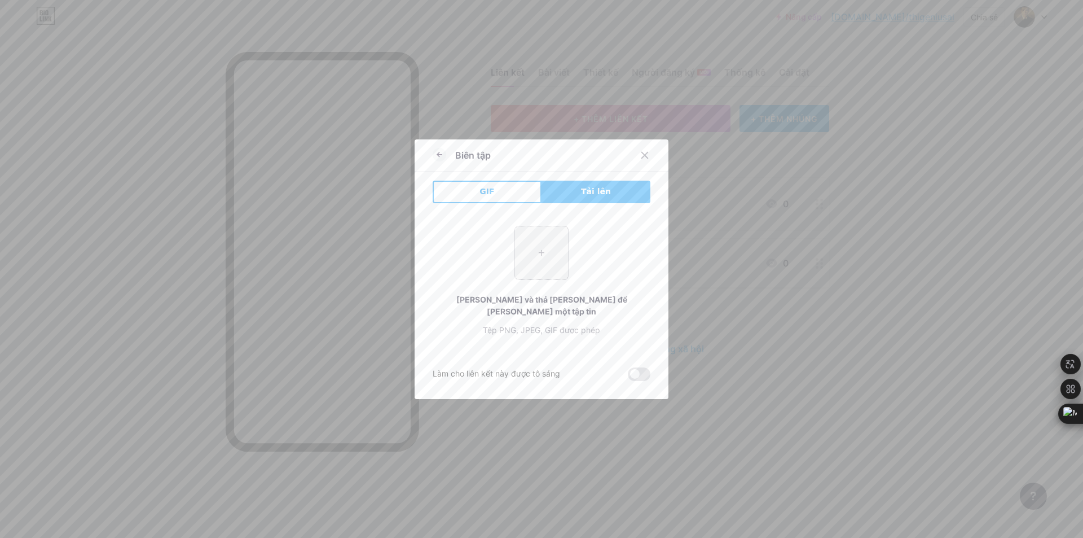
click at [544, 264] on input "file" at bounding box center [541, 252] width 53 height 53
type input "C:\fakepath\67cef0f6ac4fe688755e2fb7_667f481c82c31cfc88730e6b_AD_4nXeob58qSPf74…"
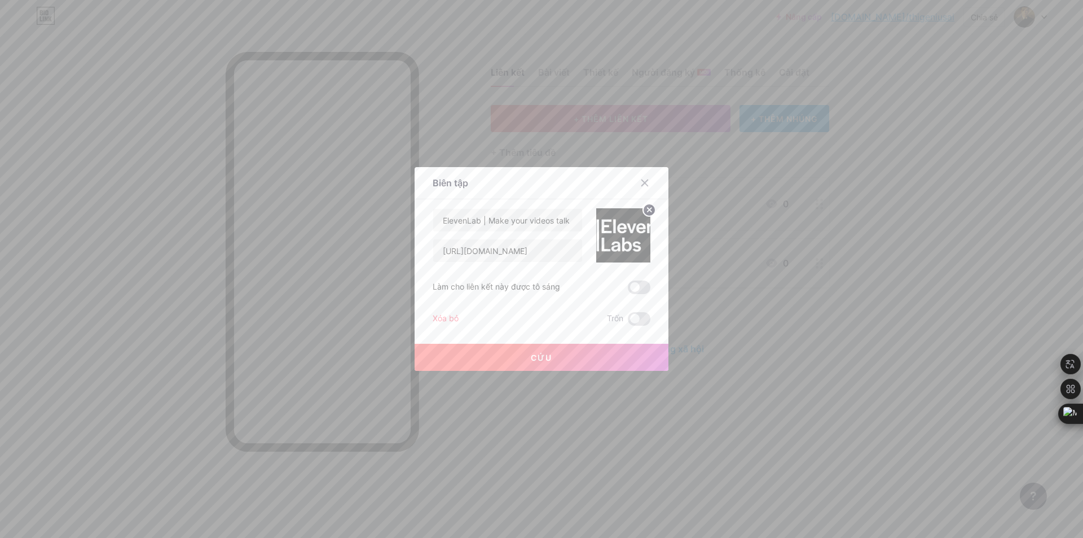
click at [638, 285] on span at bounding box center [639, 287] width 23 height 14
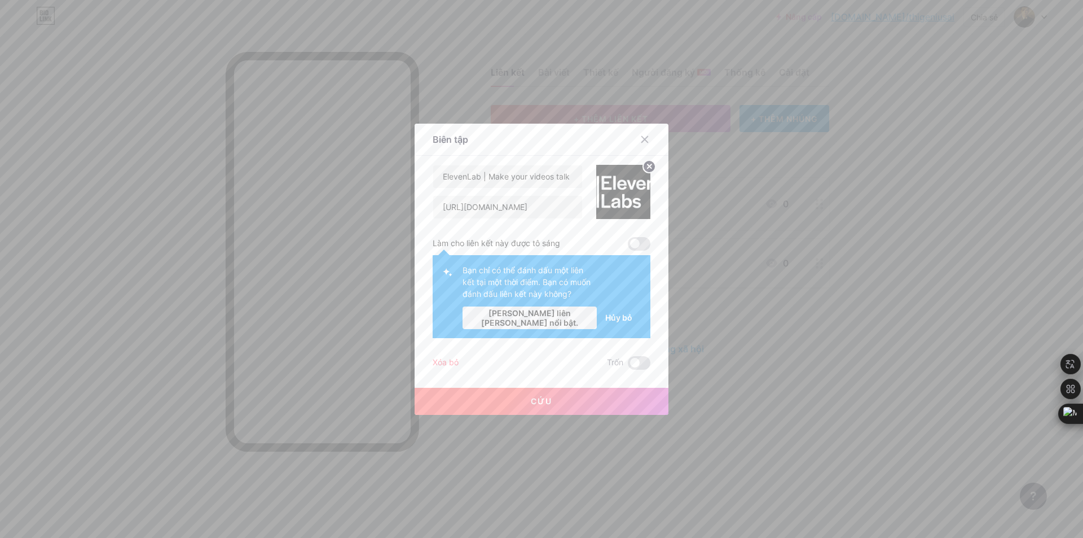
click at [620, 320] on font "Hủy bỏ" at bounding box center [618, 317] width 27 height 10
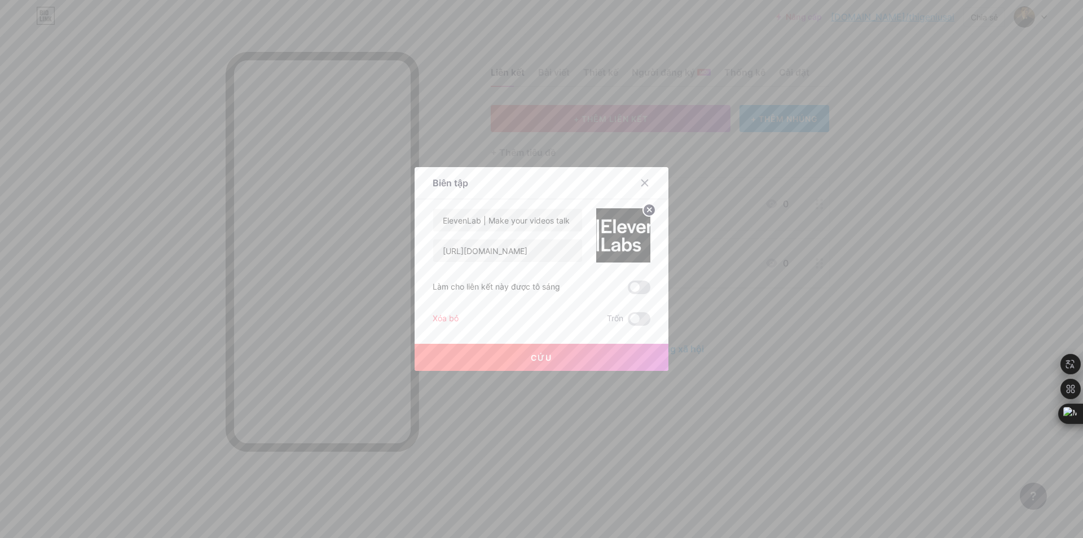
click at [554, 362] on button "Cứu" at bounding box center [542, 357] width 254 height 27
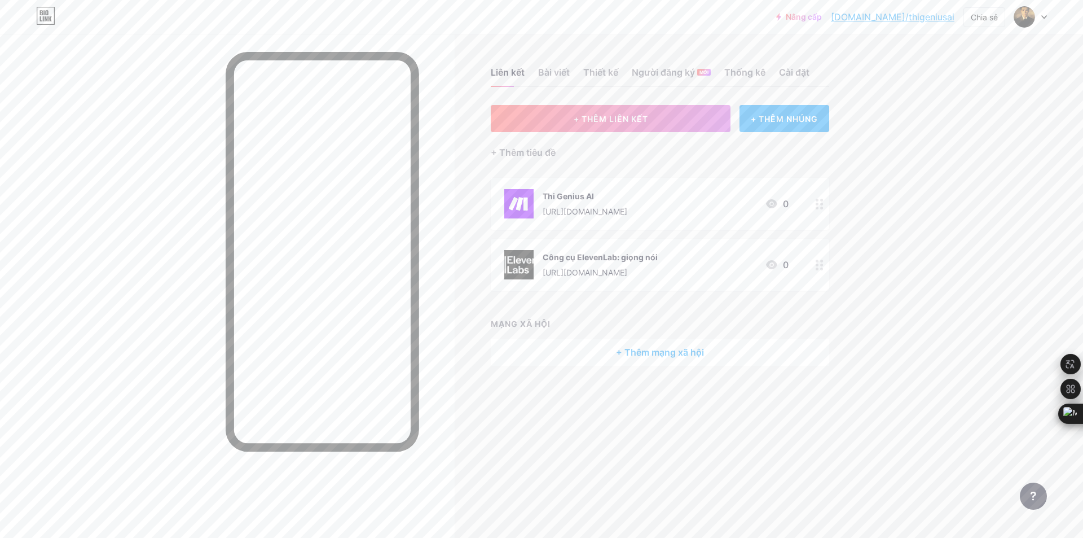
click at [627, 195] on div "Thi Genius AI" at bounding box center [585, 196] width 85 height 12
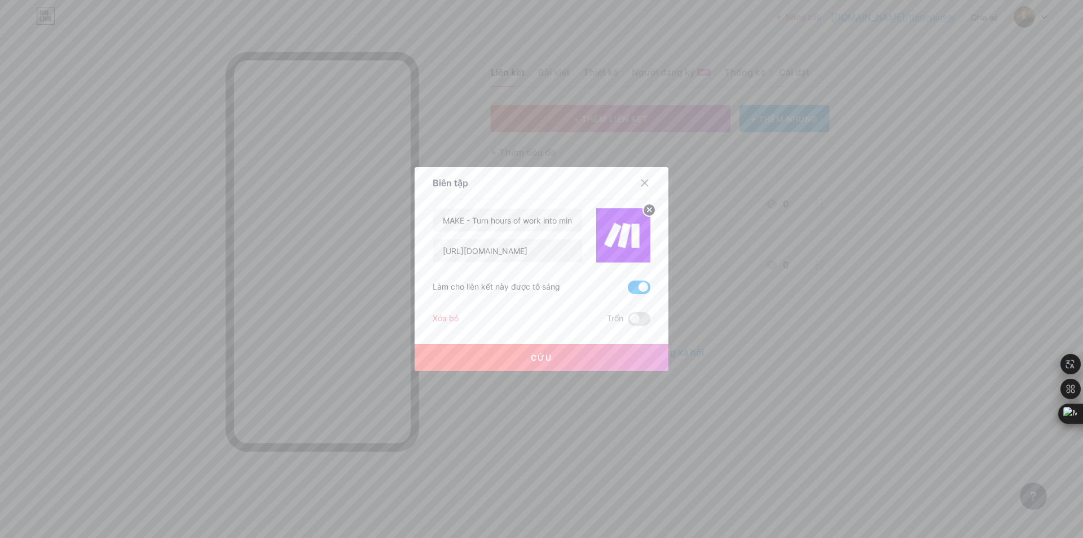
click at [637, 285] on span at bounding box center [639, 287] width 23 height 14
click at [628, 290] on input "checkbox" at bounding box center [628, 290] width 0 height 0
click at [577, 346] on button "Cứu" at bounding box center [542, 357] width 254 height 27
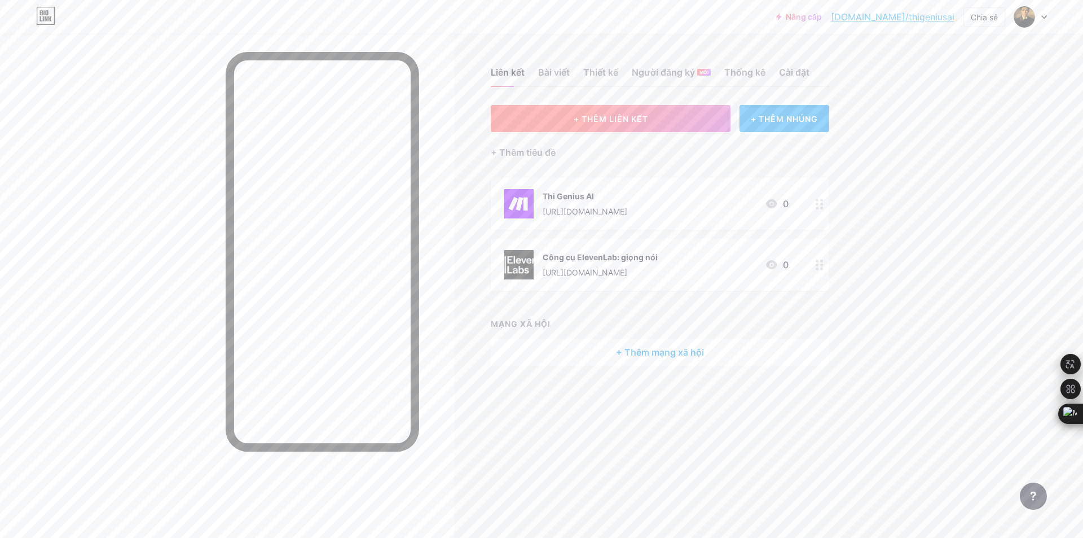
click at [602, 116] on font "+ THÊM LIÊN KẾT" at bounding box center [611, 119] width 74 height 10
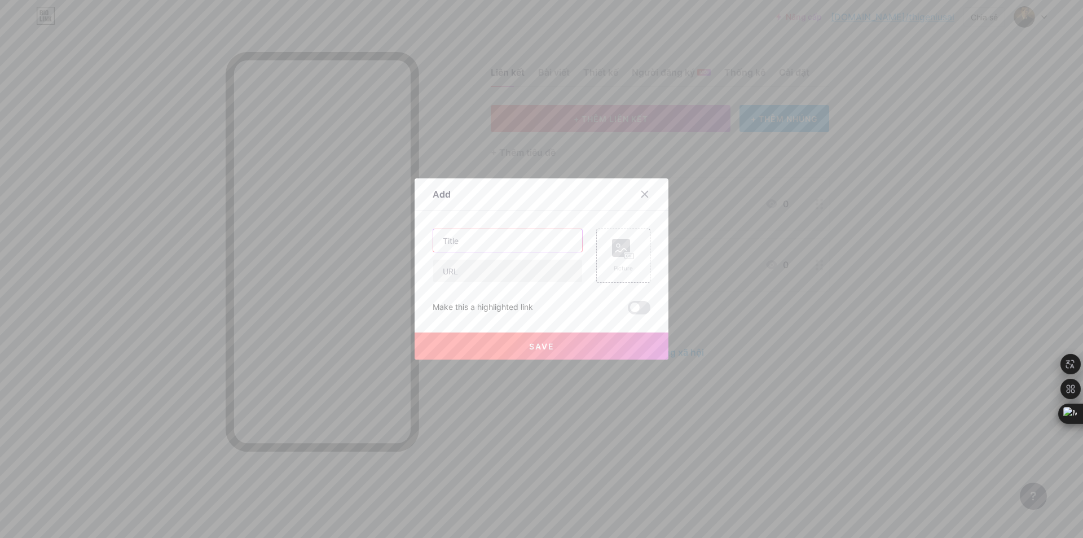
click at [492, 237] on input "text" at bounding box center [507, 240] width 149 height 23
click at [469, 273] on input "text" at bounding box center [507, 270] width 149 height 23
paste input "[URL]"
type input "[URL]"
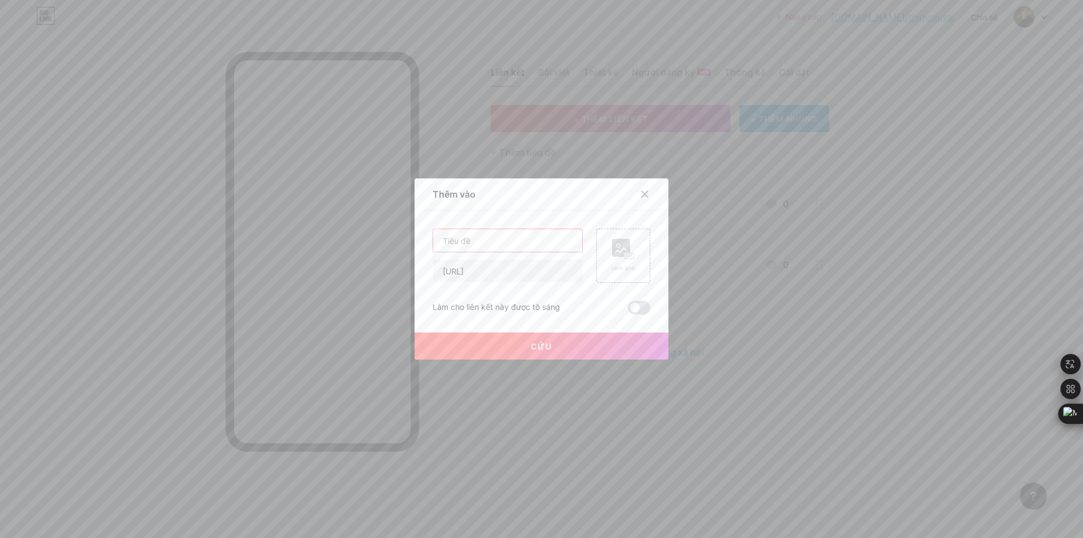
scroll to position [0, 0]
click at [473, 242] on input "text" at bounding box center [507, 240] width 149 height 23
click at [496, 238] on input "text" at bounding box center [507, 240] width 149 height 23
paste input "Design stunning visuals and graphics in seconds with AI"
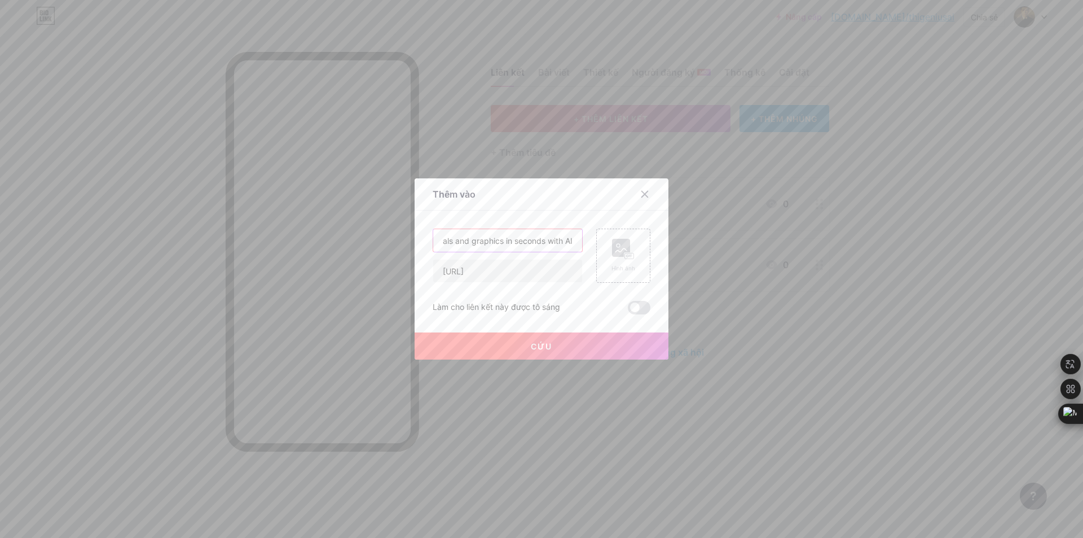
click at [568, 240] on input "Design stunning visuals and graphics in seconds with AI" at bounding box center [507, 240] width 149 height 23
drag, startPoint x: 568, startPoint y: 240, endPoint x: 400, endPoint y: 248, distance: 167.7
click at [324, 252] on div "Thêm vào Nội [PERSON_NAME] YouTube Phát video YouTube mà không cần rời [PERSON_…" at bounding box center [541, 269] width 1083 height 538
click at [437, 241] on input "Design stunning visuals and graphics in seconds with AI" at bounding box center [507, 240] width 149 height 23
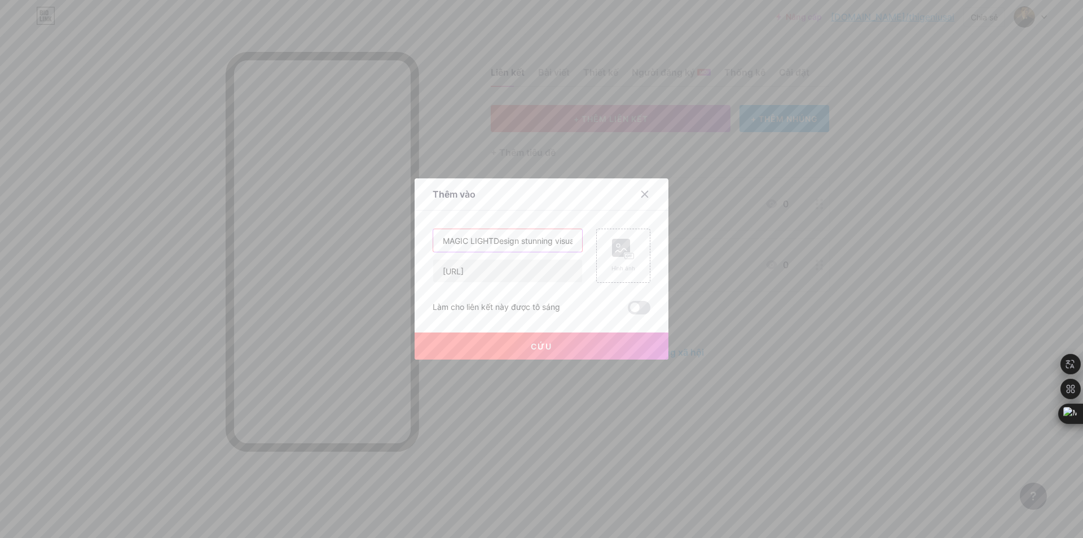
click at [466, 242] on input "MAGIC LIGHTDesign stunning visuals and graphics in seconds with AI" at bounding box center [507, 240] width 149 height 23
click at [488, 241] on input "MAGICLIGHTDesign stunning visuals and graphics in seconds with AI" at bounding box center [507, 240] width 149 height 23
type input "MAGICLIGHT | Design stunning visuals and graphics in seconds with AI"
click at [621, 259] on div "Hình ảnh" at bounding box center [623, 256] width 24 height 34
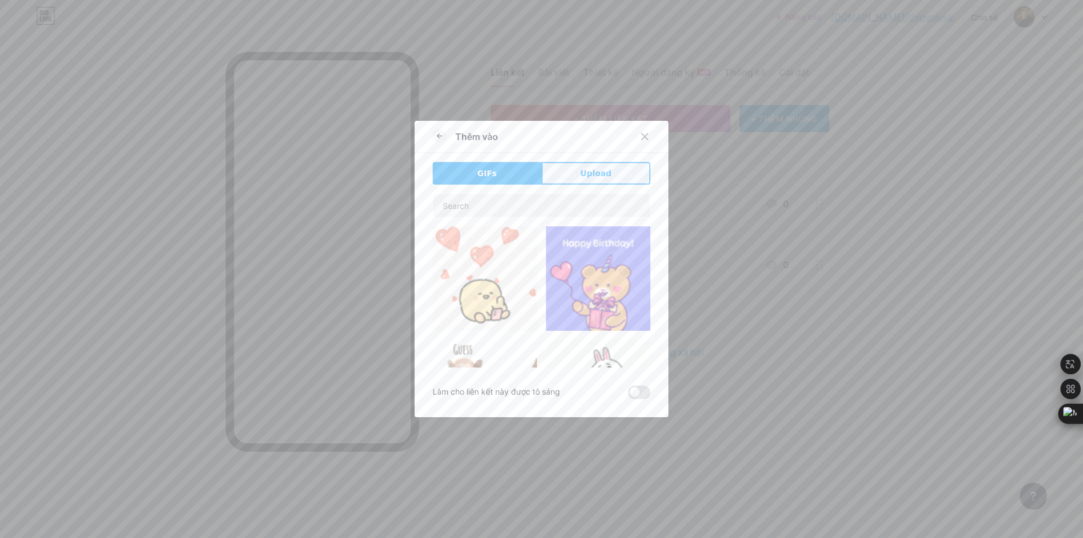
click at [597, 170] on span "Upload" at bounding box center [595, 174] width 31 height 12
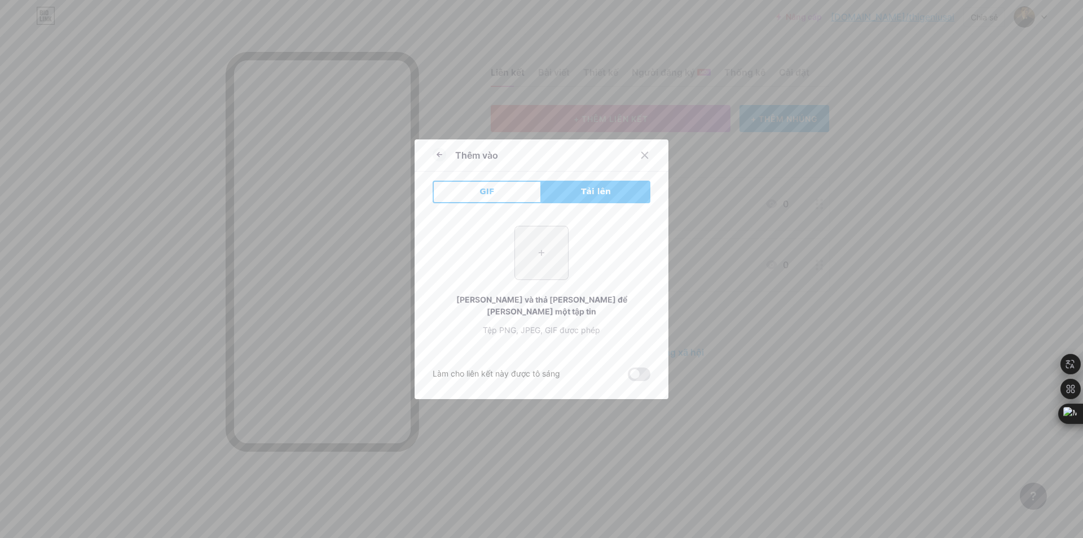
click at [560, 253] on input "file" at bounding box center [541, 252] width 53 height 53
type input "C:\fakepath\MAGIC.jpg"
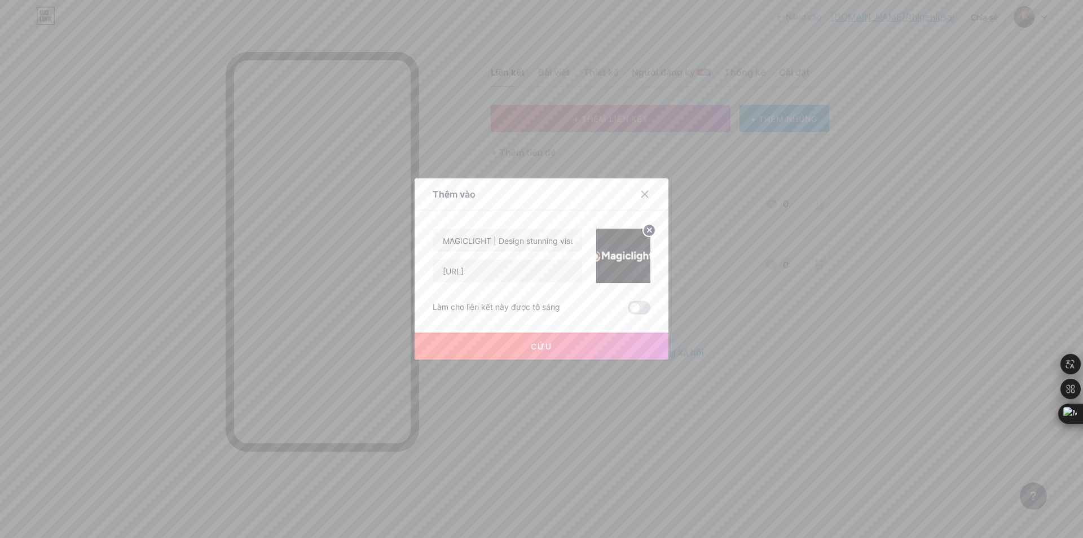
click at [579, 340] on button "Cứu" at bounding box center [542, 345] width 254 height 27
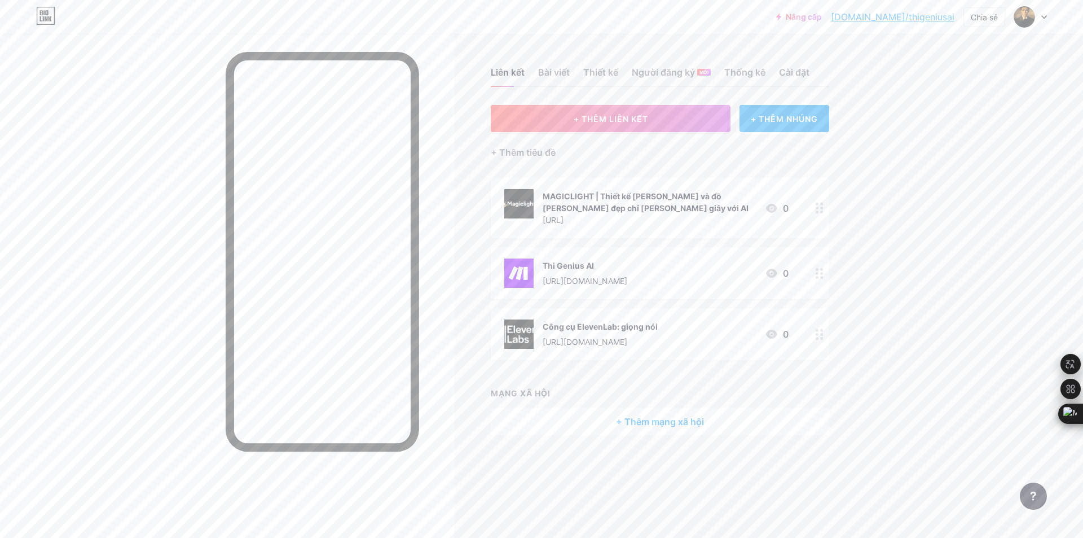
drag, startPoint x: 699, startPoint y: 297, endPoint x: 670, endPoint y: 223, distance: 79.5
click at [670, 223] on span "MAGICLIGHT | Thiết kế [PERSON_NAME] và đồ [PERSON_NAME] đẹp chỉ [PERSON_NAME] g…" at bounding box center [660, 269] width 338 height 182
click at [915, 312] on div "Nâng cấp [DOMAIN_NAME]/thigen... [DOMAIN_NAME]/thigeniusai Chia sẻ Chuyển đổi […" at bounding box center [541, 269] width 1083 height 538
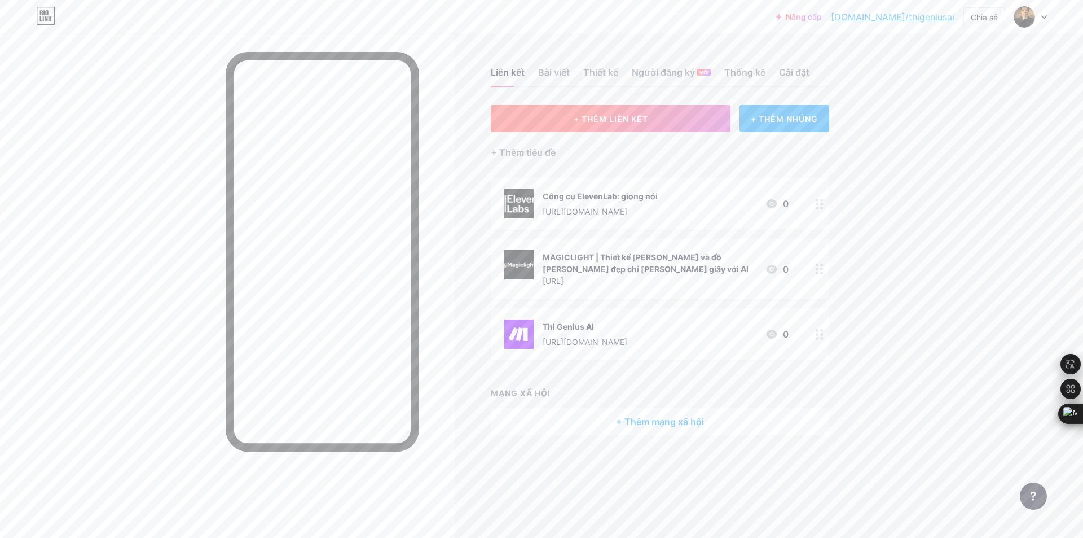
click at [611, 115] on font "+ THÊM LIÊN KẾT" at bounding box center [611, 119] width 74 height 10
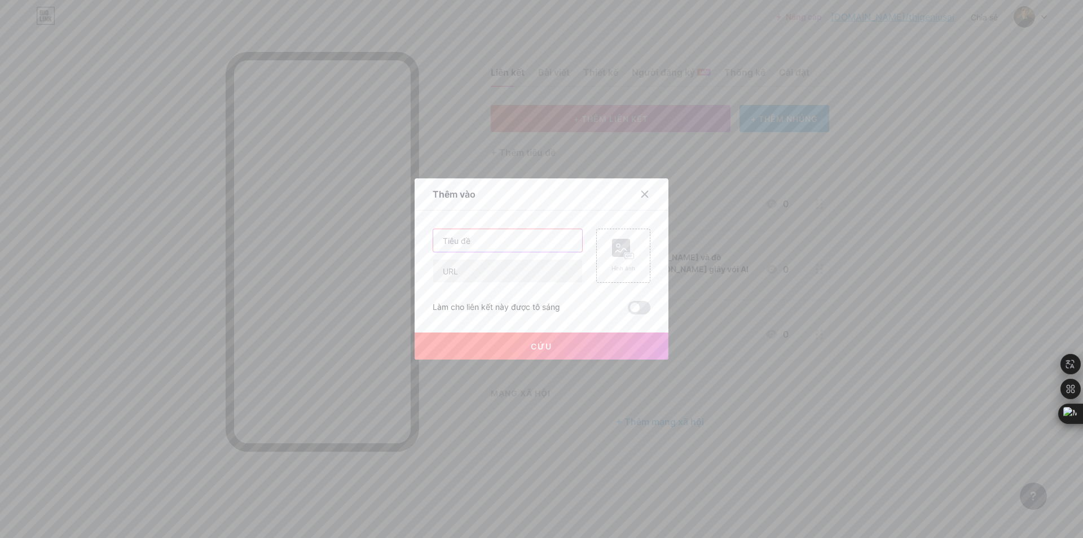
click at [489, 241] on input "text" at bounding box center [507, 240] width 149 height 23
click at [464, 275] on input "text" at bounding box center [507, 270] width 149 height 23
paste input "[URL]"
type input "[URL]"
click at [531, 242] on input "text" at bounding box center [507, 240] width 149 height 23
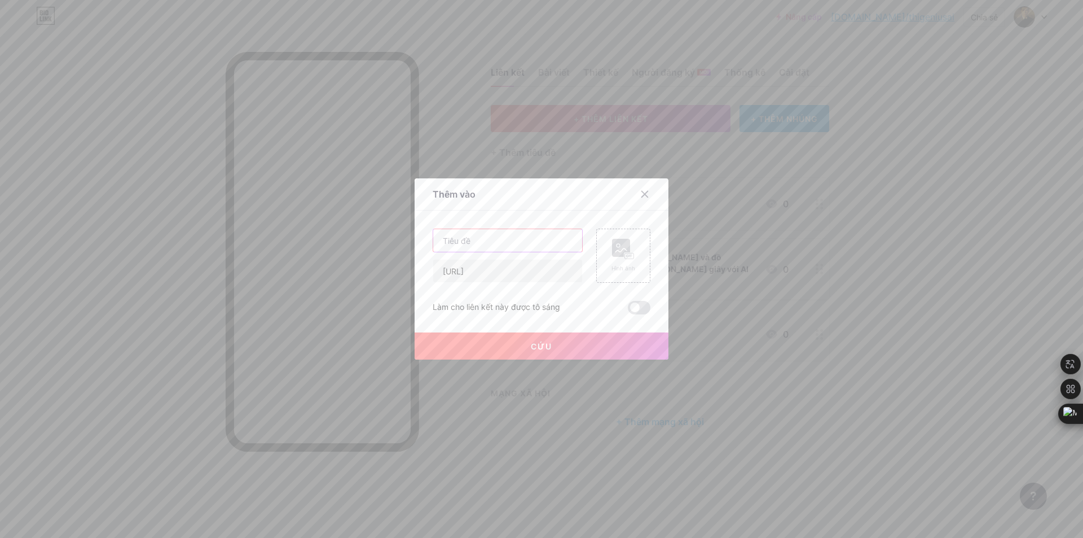
click at [482, 243] on input "text" at bounding box center [507, 240] width 149 height 23
paste input "Generate high-quality written content in seconds with AI"
click at [570, 240] on input "Generate high-quality written content in seconds with AI" at bounding box center [507, 240] width 149 height 23
drag, startPoint x: 565, startPoint y: 242, endPoint x: 448, endPoint y: 240, distance: 117.3
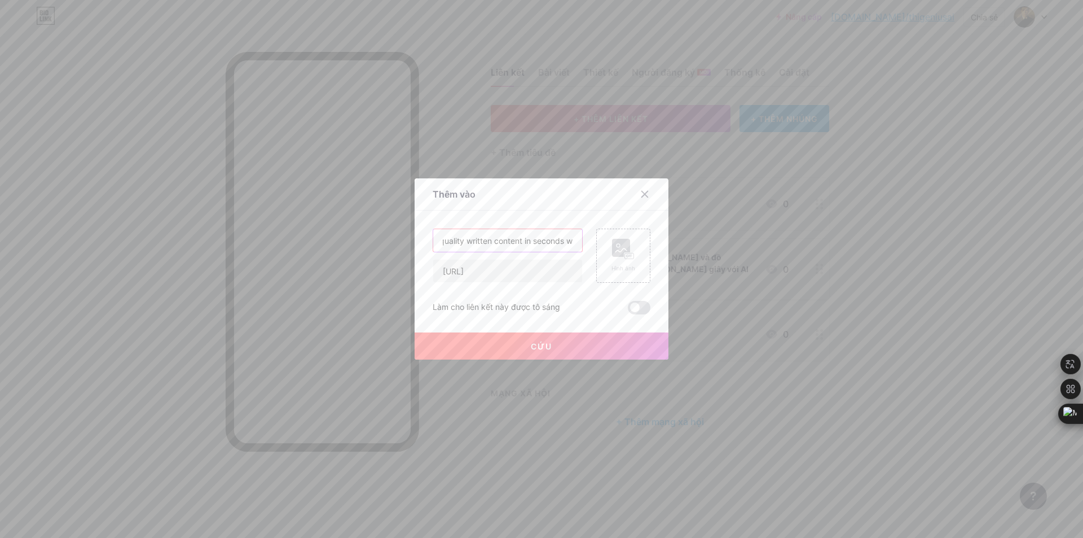
click at [448, 240] on input "Generate high-quality written content in seconds with AI" at bounding box center [507, 240] width 149 height 23
click at [451, 241] on input "Generate high-quality written content in seconds with AI" at bounding box center [507, 240] width 149 height 23
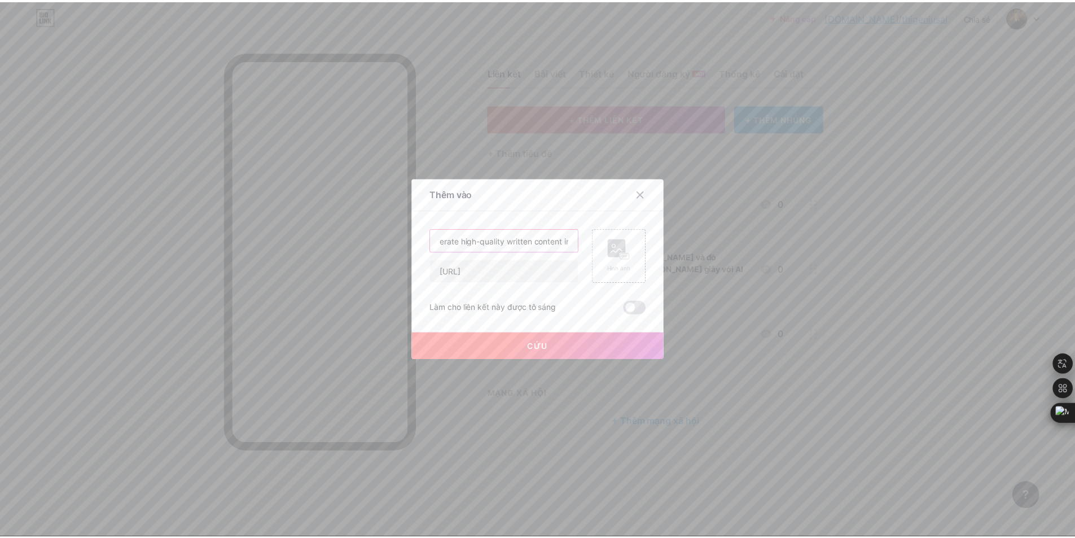
scroll to position [0, 0]
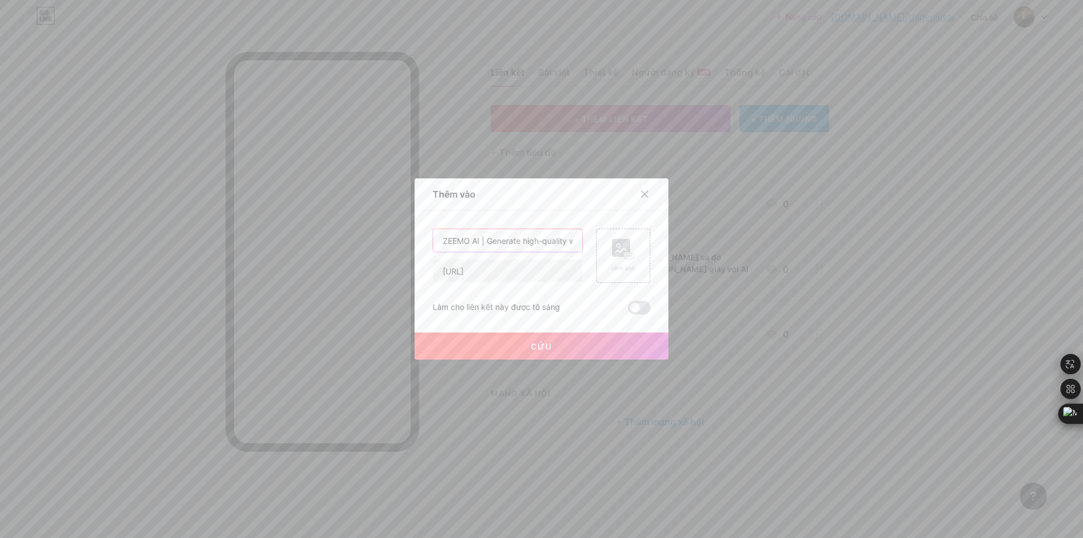
type input "ZEEMO AI | Generate high-quality written content in seconds with AI"
click at [625, 257] on rect at bounding box center [629, 256] width 9 height 6
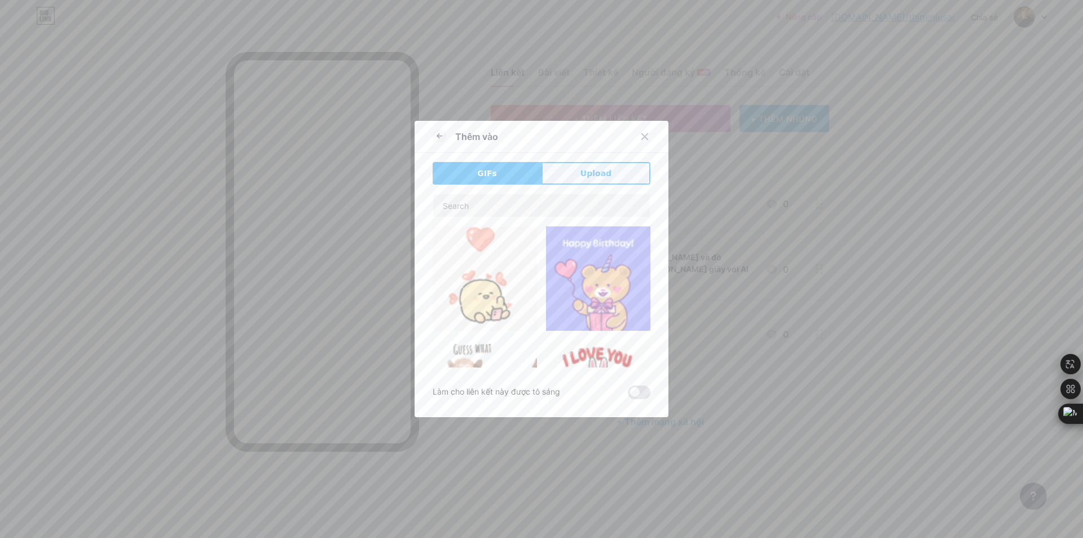
click at [585, 173] on span "Upload" at bounding box center [595, 174] width 31 height 12
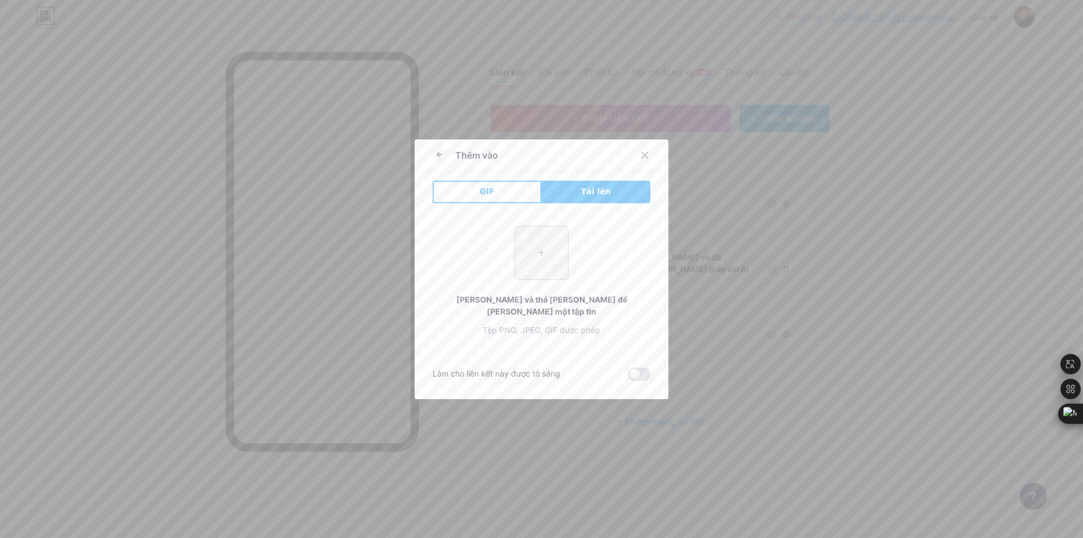
click at [544, 269] on input "file" at bounding box center [541, 252] width 53 height 53
type input "C:\fakepath\67cef0f6ac4fe688755e2fb7_667f481c82c31cfc88730e6b_AD_4nXeob58qSPf74…"
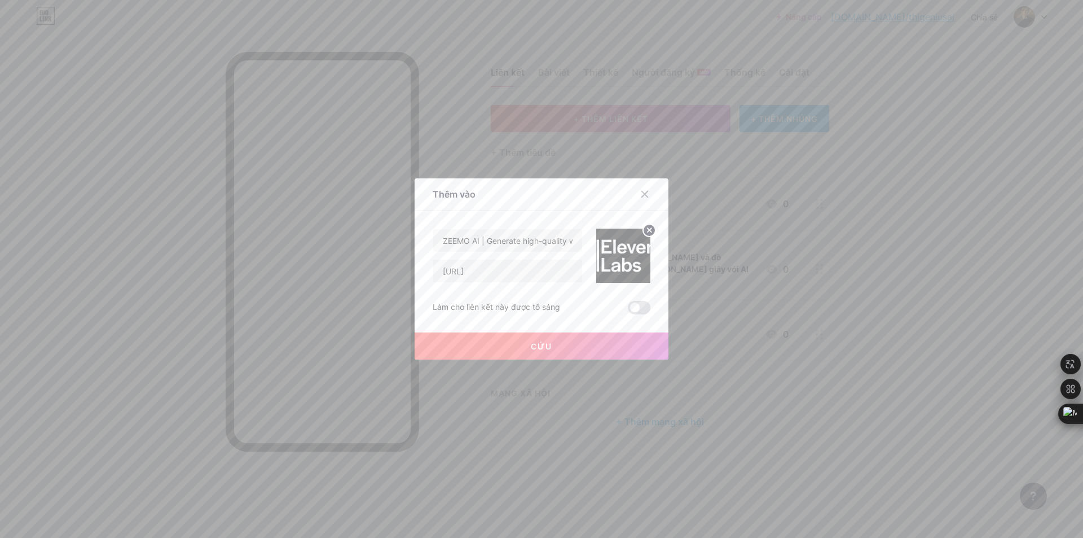
click at [647, 230] on circle at bounding box center [649, 230] width 12 height 12
click at [625, 243] on rect at bounding box center [621, 248] width 18 height 18
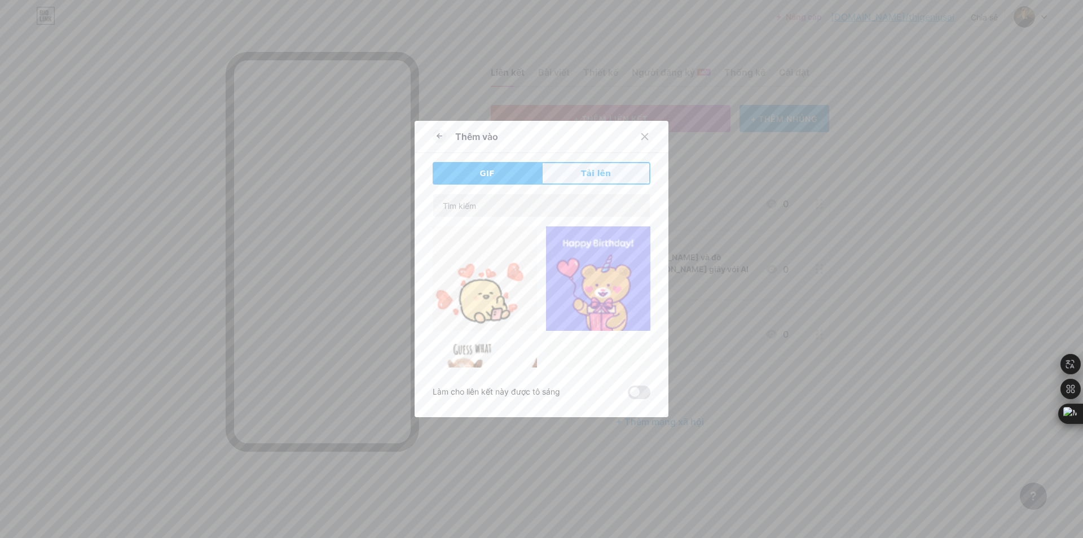
click at [586, 175] on font "Tải lên" at bounding box center [596, 173] width 30 height 9
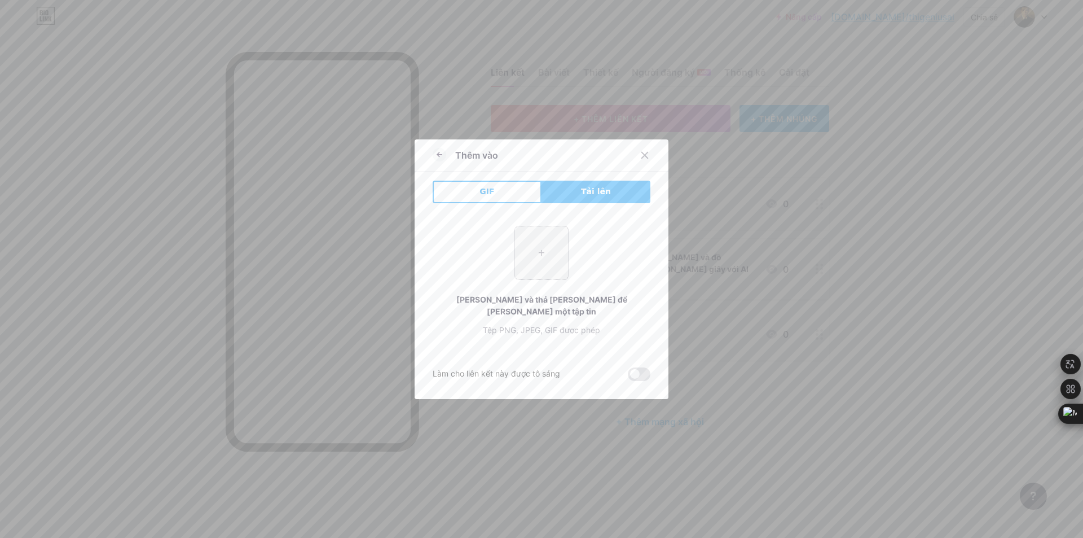
click at [538, 275] on input "file" at bounding box center [541, 252] width 53 height 53
type input "C:\fakepath\images.jpg"
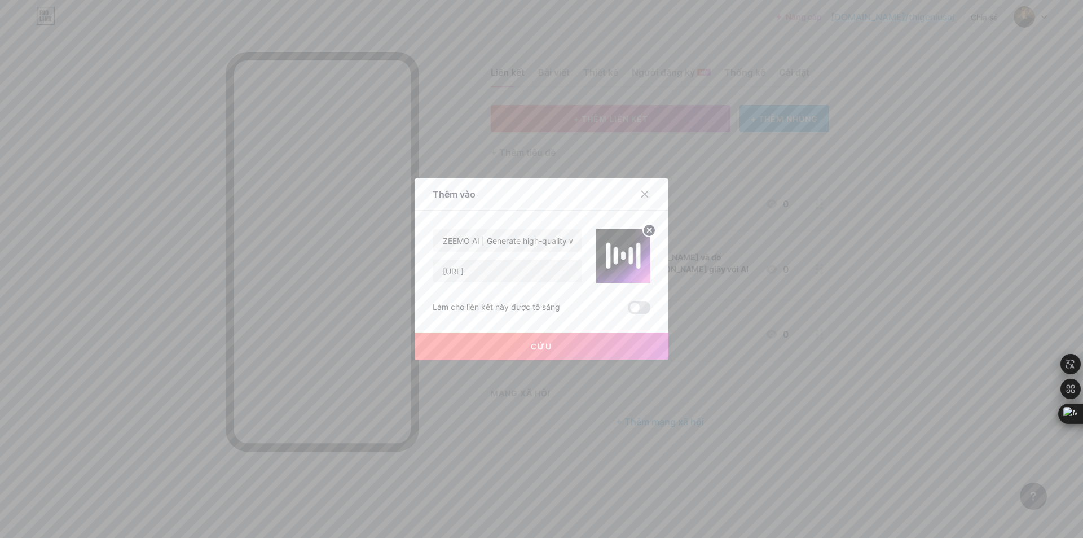
click at [570, 341] on button "Cứu" at bounding box center [542, 345] width 254 height 27
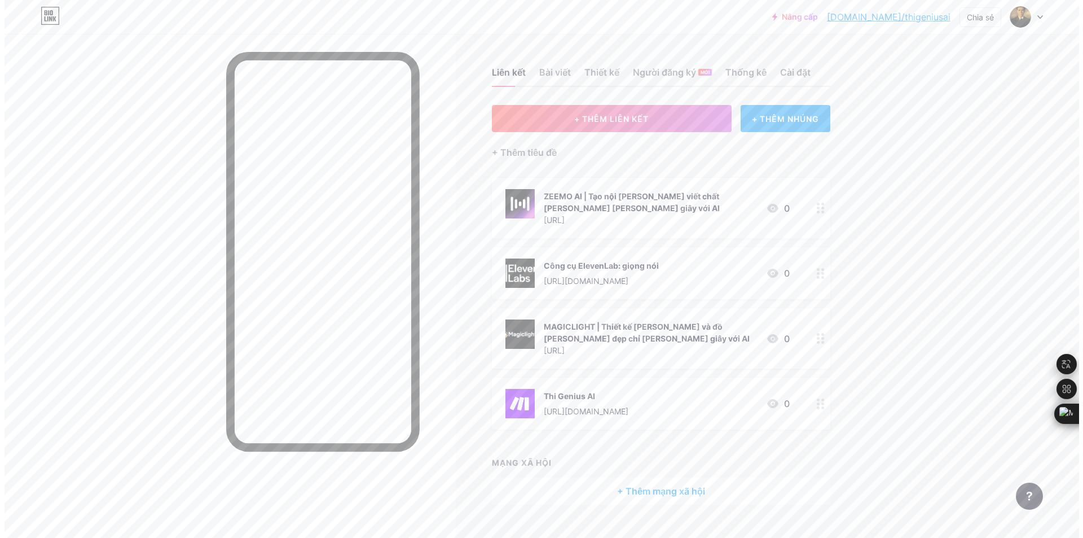
scroll to position [23, 0]
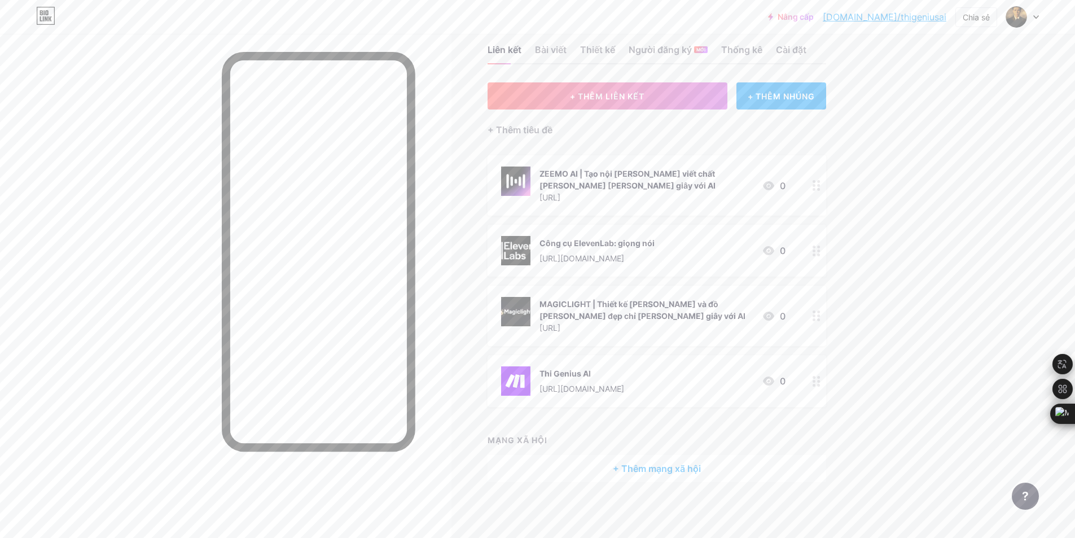
drag, startPoint x: 606, startPoint y: 182, endPoint x: 598, endPoint y: 332, distance: 150.8
click at [622, 350] on span "ZEEMO AI | Tạo nội [PERSON_NAME] viết chất [PERSON_NAME] [PERSON_NAME] giây với…" at bounding box center [656, 281] width 338 height 252
click at [446, 271] on div at bounding box center [225, 303] width 451 height 538
click at [604, 98] on font "+ THÊM LIÊN KẾT" at bounding box center [607, 96] width 74 height 10
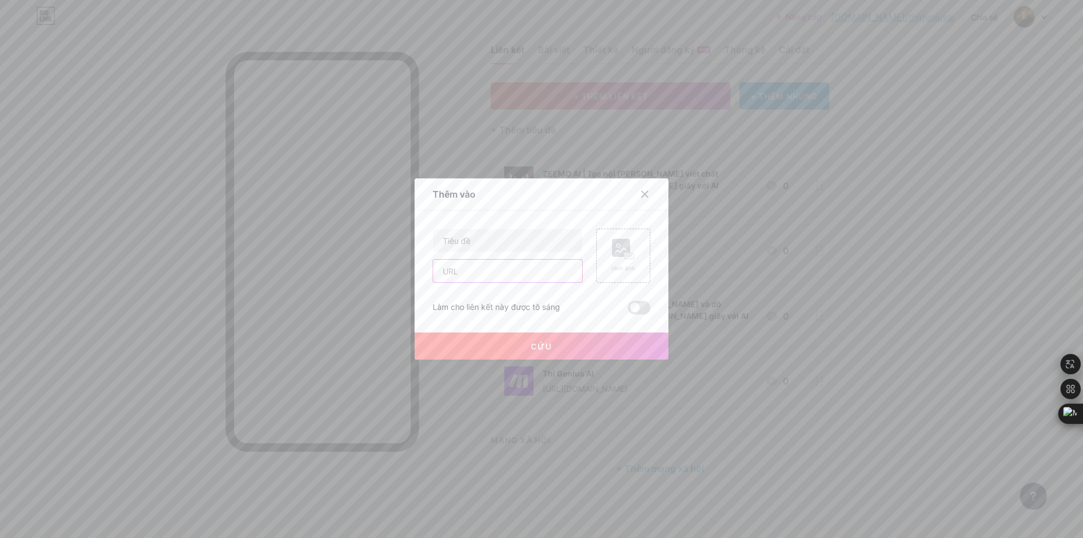
drag, startPoint x: 447, startPoint y: 275, endPoint x: 460, endPoint y: 284, distance: 16.6
click at [447, 275] on input "text" at bounding box center [507, 270] width 149 height 23
paste input "[URL][DOMAIN_NAME]"
type input "[URL][DOMAIN_NAME]"
click at [495, 245] on input "text" at bounding box center [507, 240] width 149 height 23
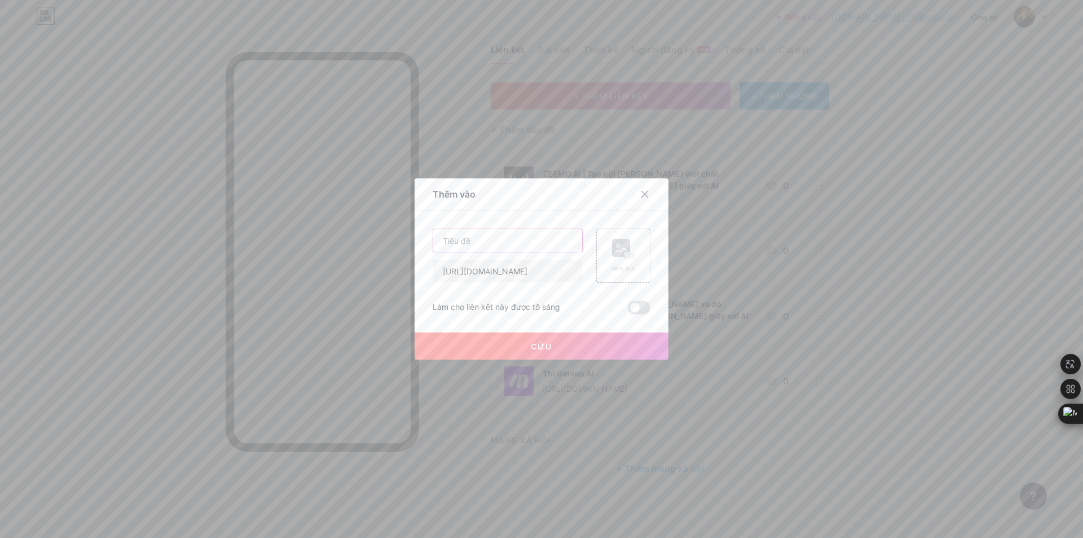
click at [461, 241] on input "text" at bounding box center [507, 240] width 149 height 23
paste input "VideoGen - AI Video Generator - Create Videos in Seconds"
click at [572, 240] on input "VideoGen - AI Video Generator - Create Videos in Seconds" at bounding box center [507, 240] width 149 height 23
click at [560, 239] on input "VideoGen - AI Video Generator - Create Videos in Seconds" at bounding box center [507, 240] width 149 height 23
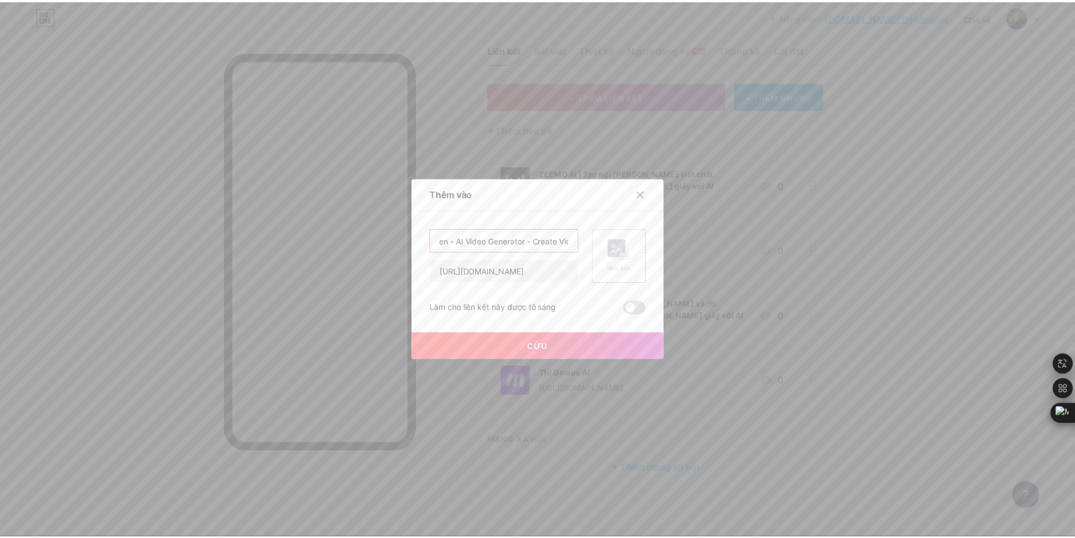
scroll to position [0, 0]
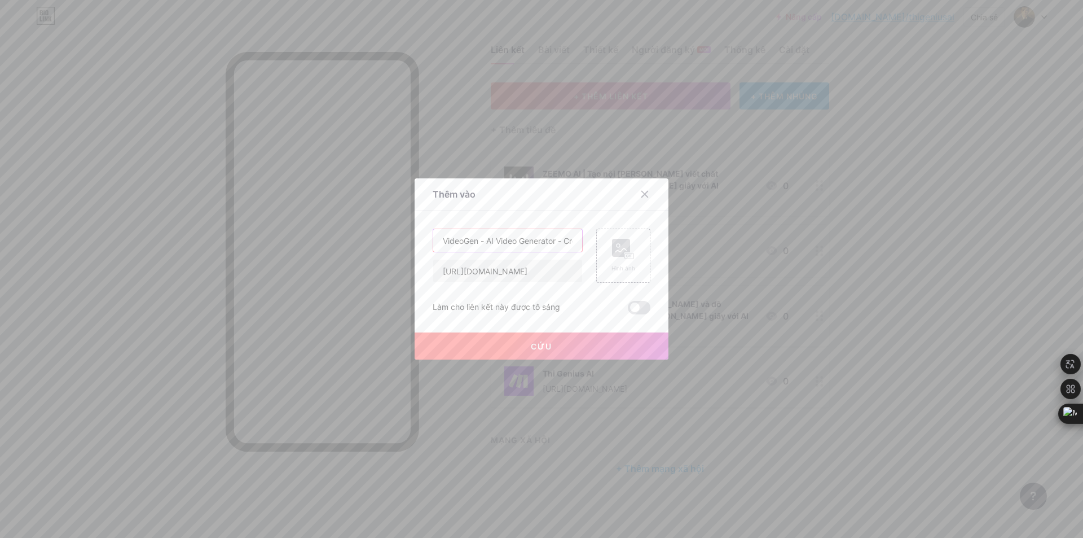
click at [479, 241] on input "VideoGen - AI Video Generator - Create Videos in Seconds" at bounding box center [507, 240] width 149 height 23
type input "VideoGen | AI Video Generator - Create Videos in Seconds"
click at [624, 246] on rect at bounding box center [621, 248] width 18 height 18
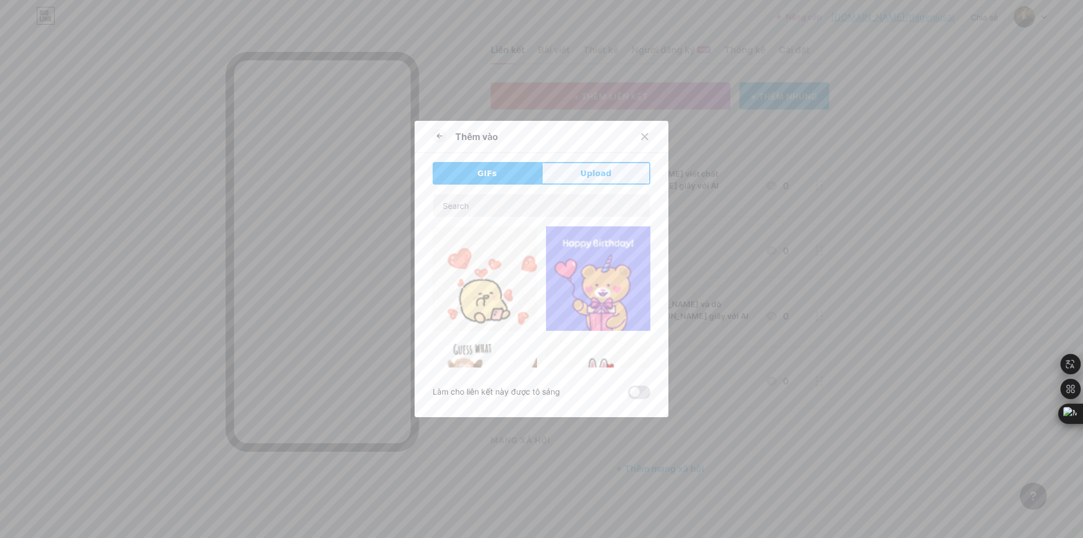
click at [588, 168] on span "Upload" at bounding box center [595, 174] width 31 height 12
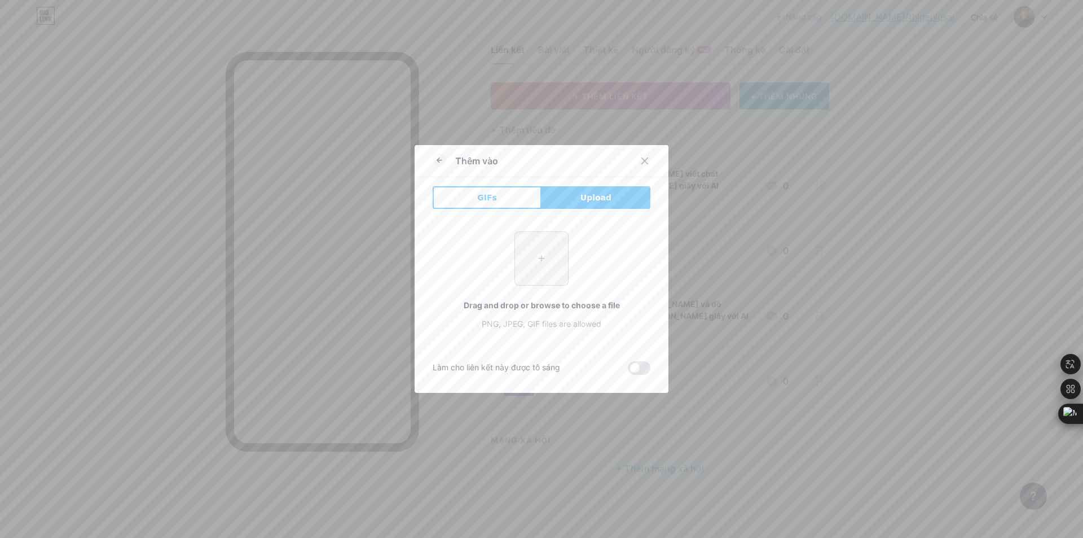
click at [539, 250] on input "file" at bounding box center [541, 258] width 53 height 53
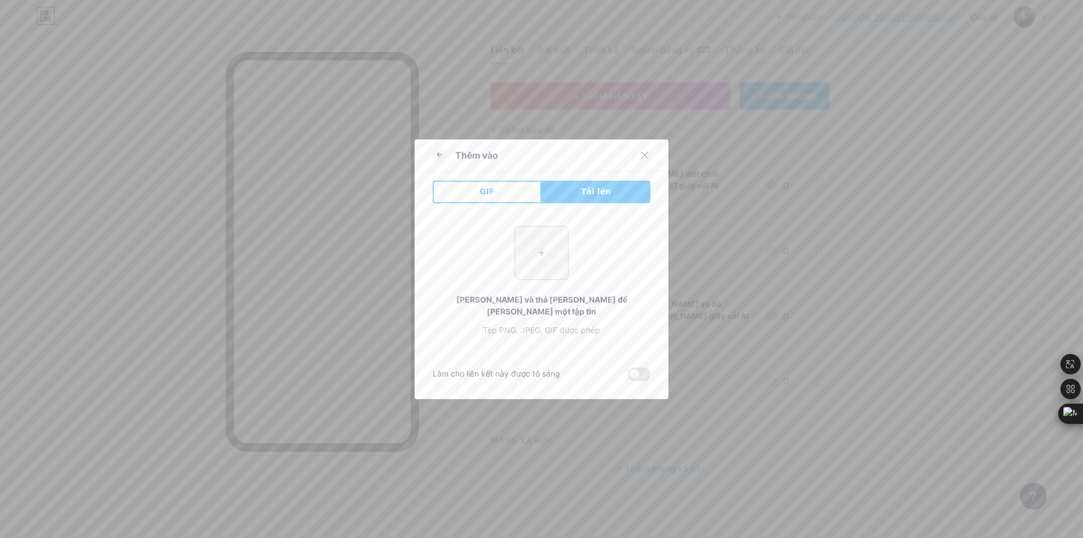
type input "C:\fakepath\VIDEOGEN.jpg"
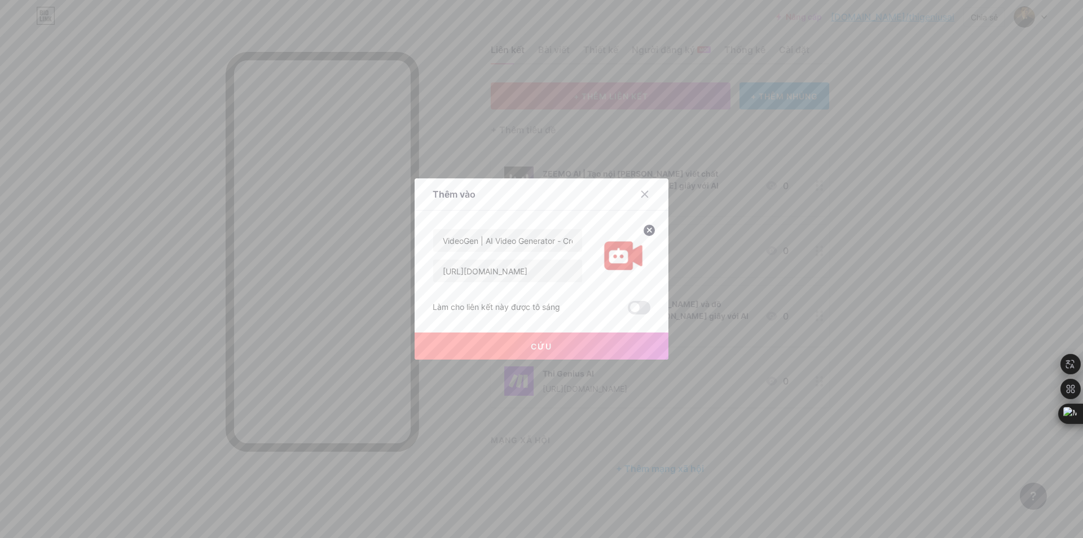
click at [564, 340] on button "Cứu" at bounding box center [542, 345] width 254 height 27
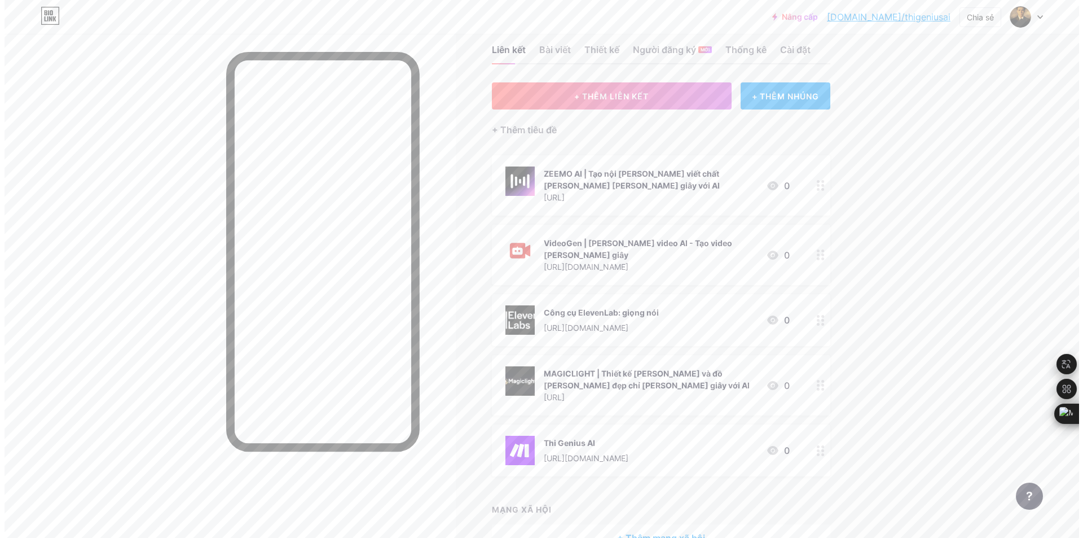
scroll to position [83, 0]
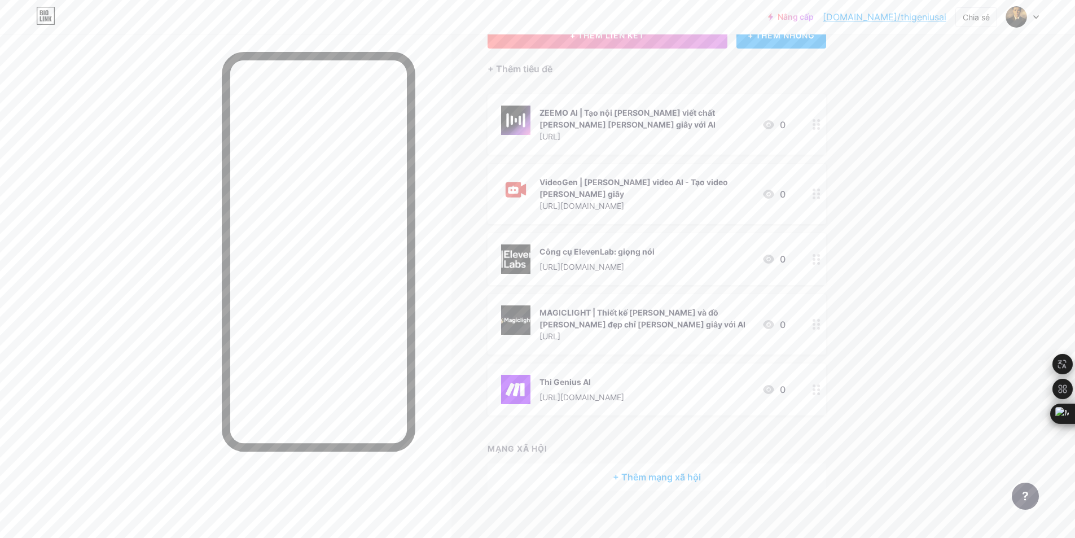
click at [680, 471] on font "+ Thêm mạng xã hội" at bounding box center [657, 476] width 88 height 11
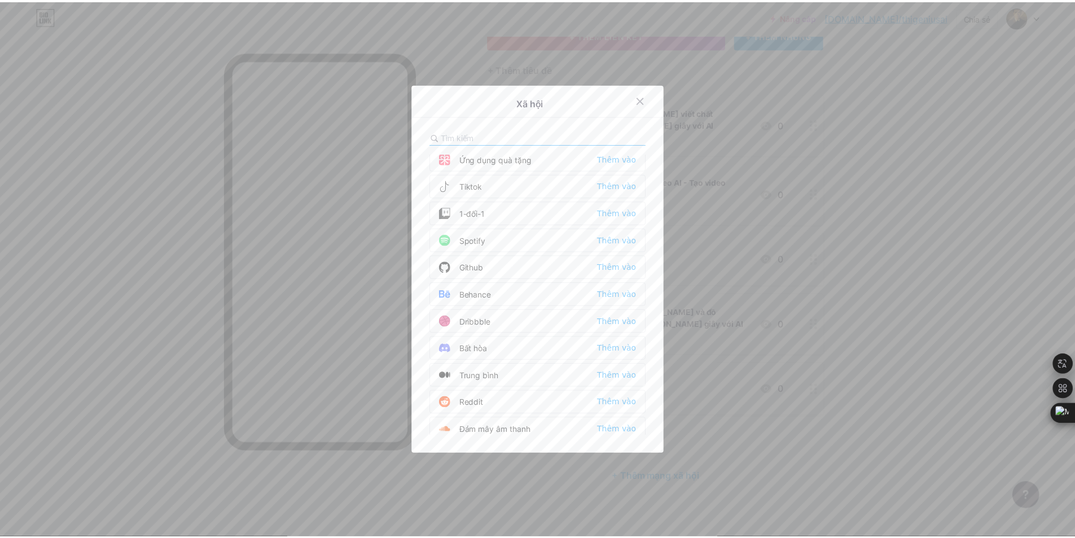
scroll to position [0, 0]
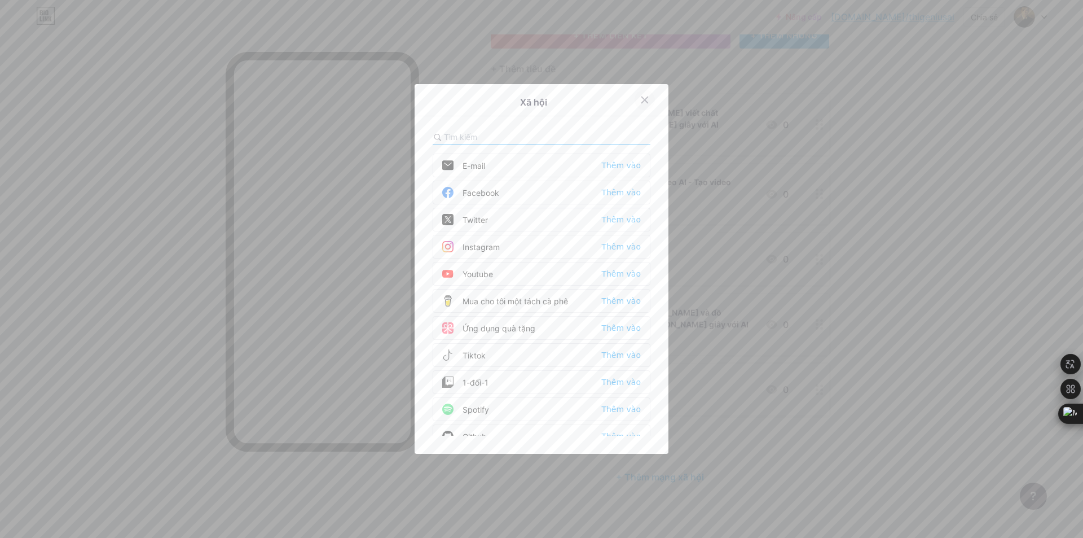
click at [640, 96] on icon at bounding box center [644, 99] width 9 height 9
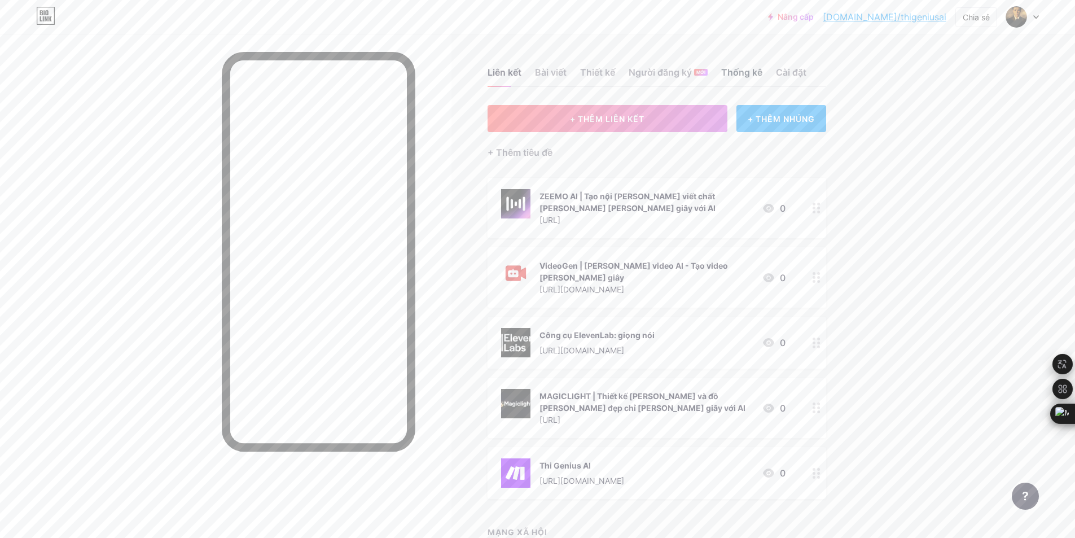
click at [752, 69] on font "Thống kê" at bounding box center [741, 72] width 41 height 11
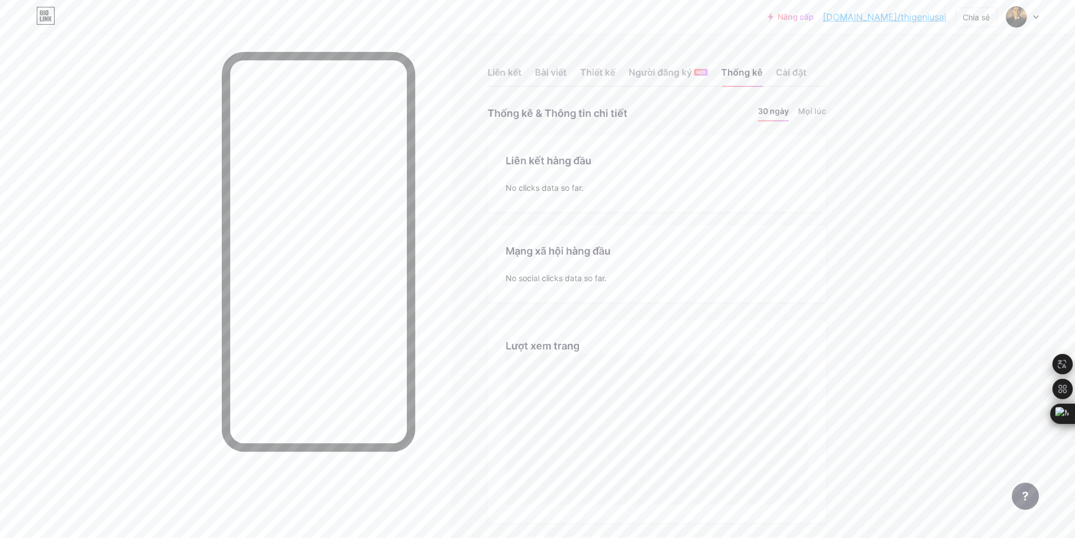
scroll to position [538, 1075]
click at [505, 71] on font "Liên kết" at bounding box center [504, 72] width 34 height 11
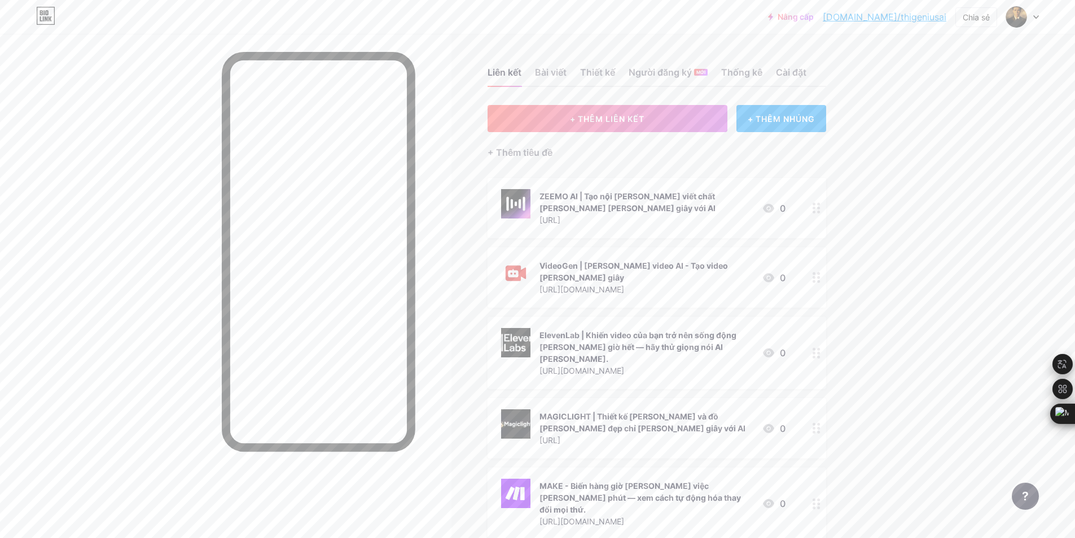
scroll to position [100, 0]
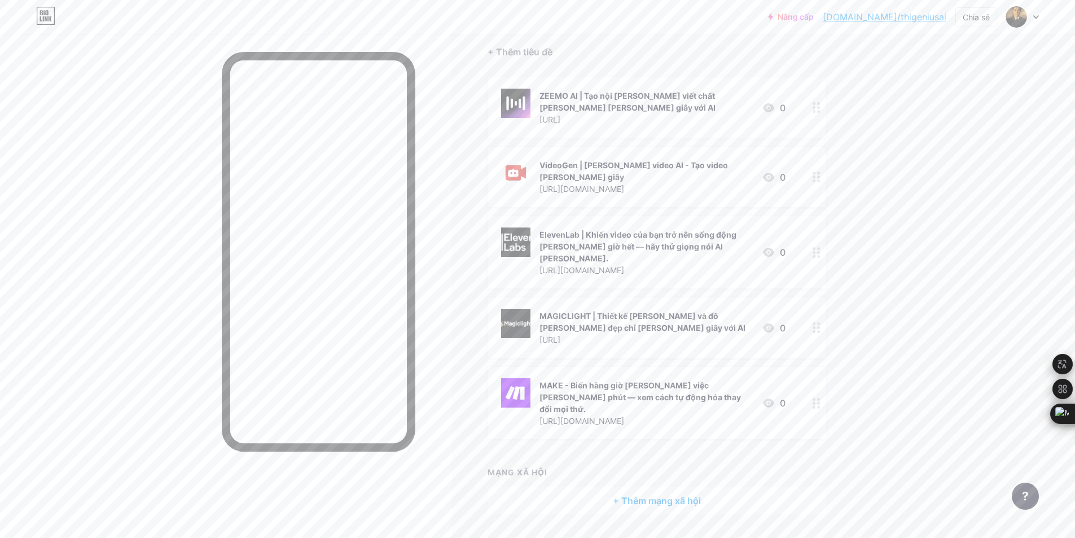
click at [662, 495] on font "+ Thêm mạng xã hội" at bounding box center [657, 500] width 88 height 11
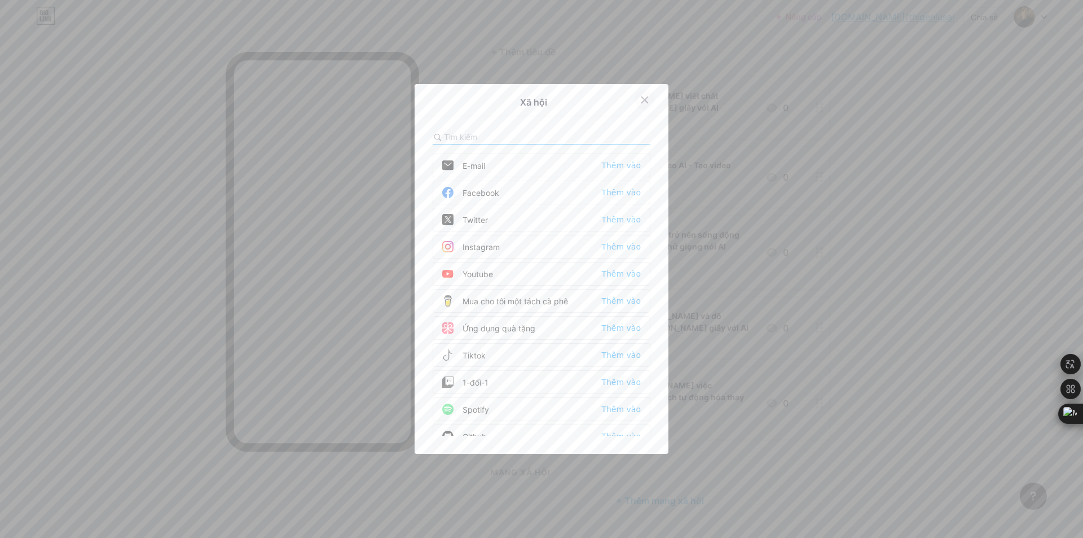
click at [640, 98] on icon at bounding box center [644, 99] width 9 height 9
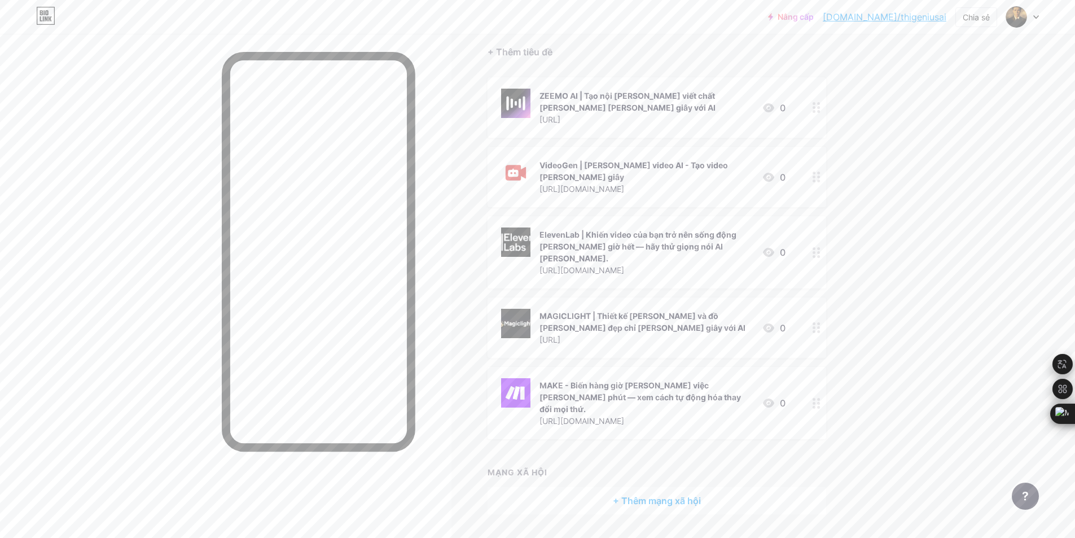
scroll to position [0, 0]
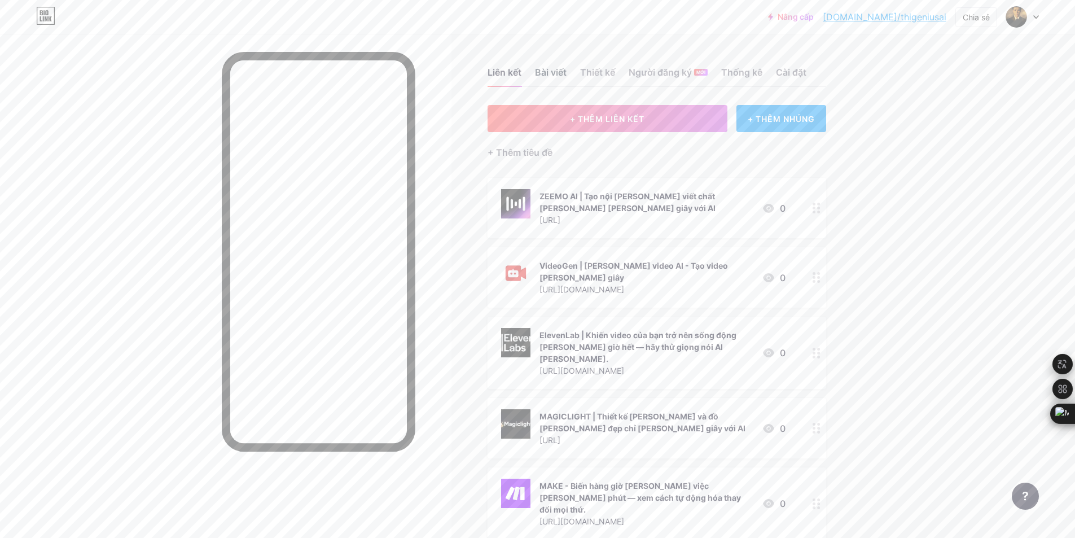
click at [553, 76] on font "Bài viết" at bounding box center [551, 72] width 32 height 11
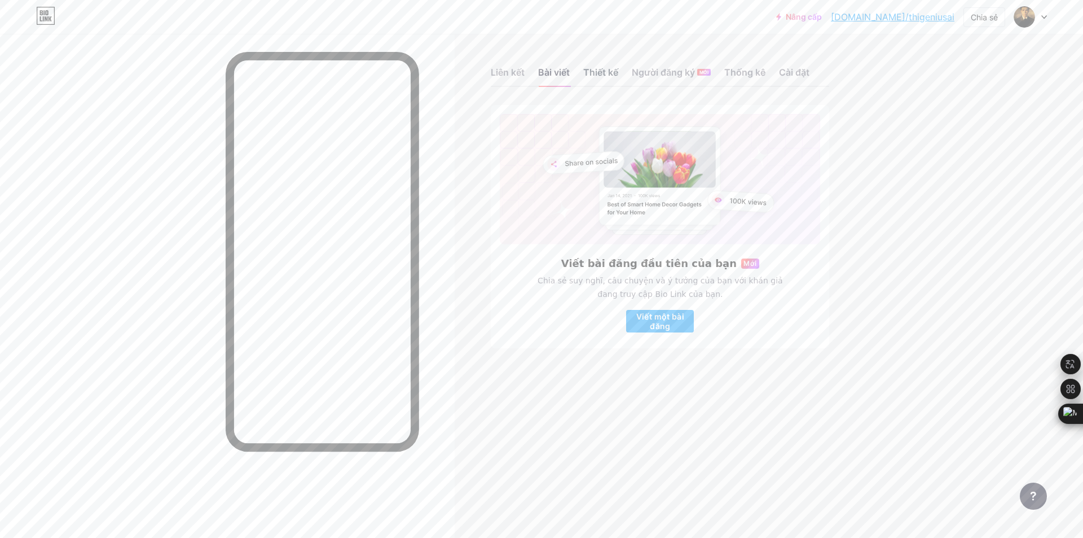
click at [606, 72] on font "Thiết kế" at bounding box center [600, 72] width 35 height 11
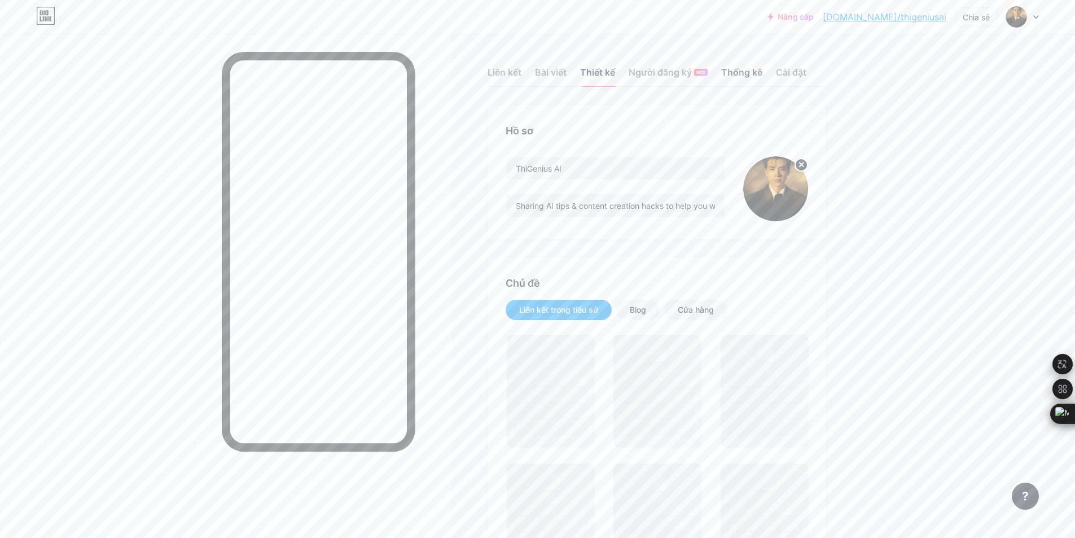
click at [740, 74] on font "Thống kê" at bounding box center [741, 72] width 41 height 11
